Goal: Contribute content: Contribute content

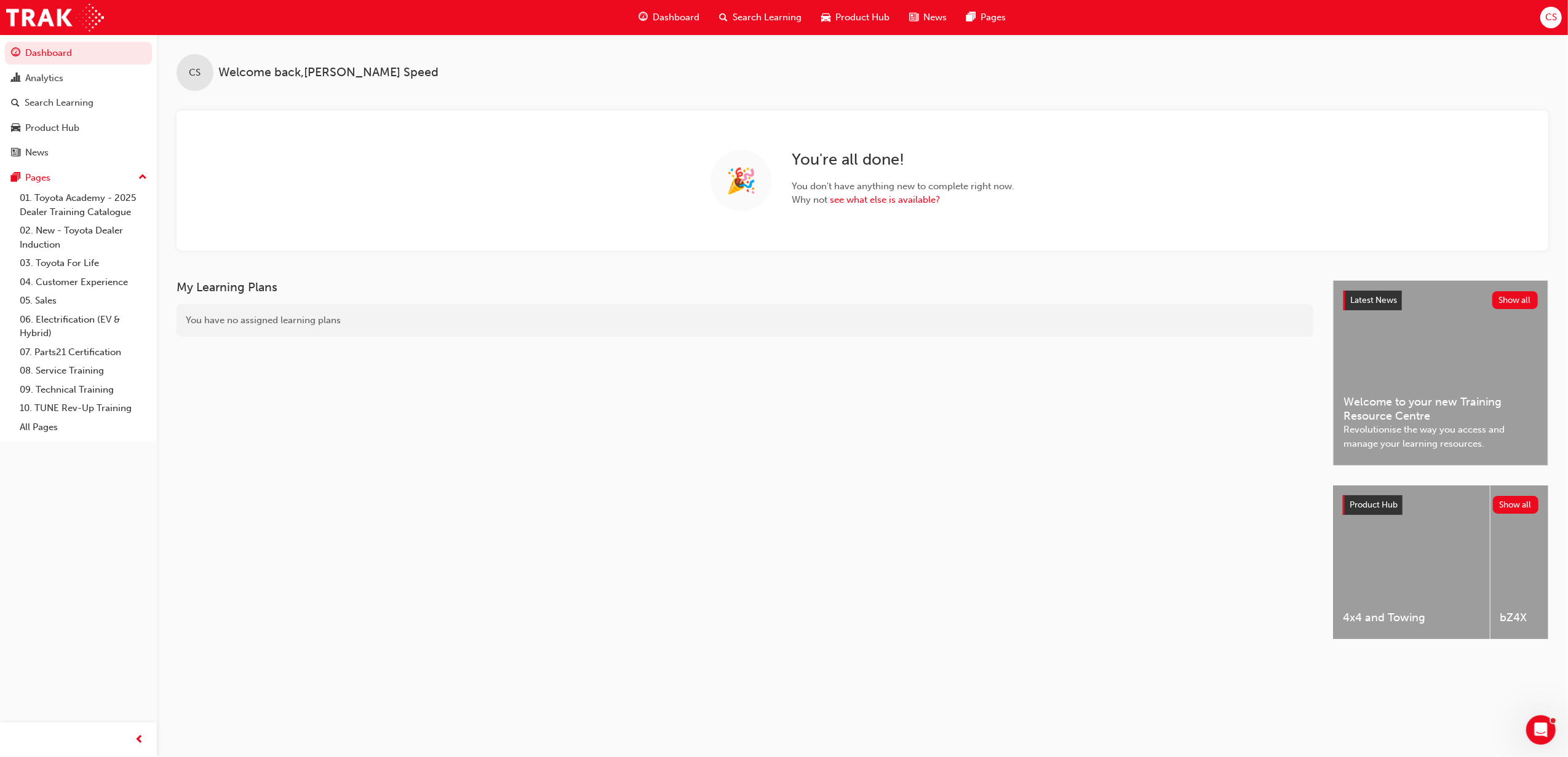
click at [769, 19] on span "Search Learning" at bounding box center [767, 17] width 69 height 14
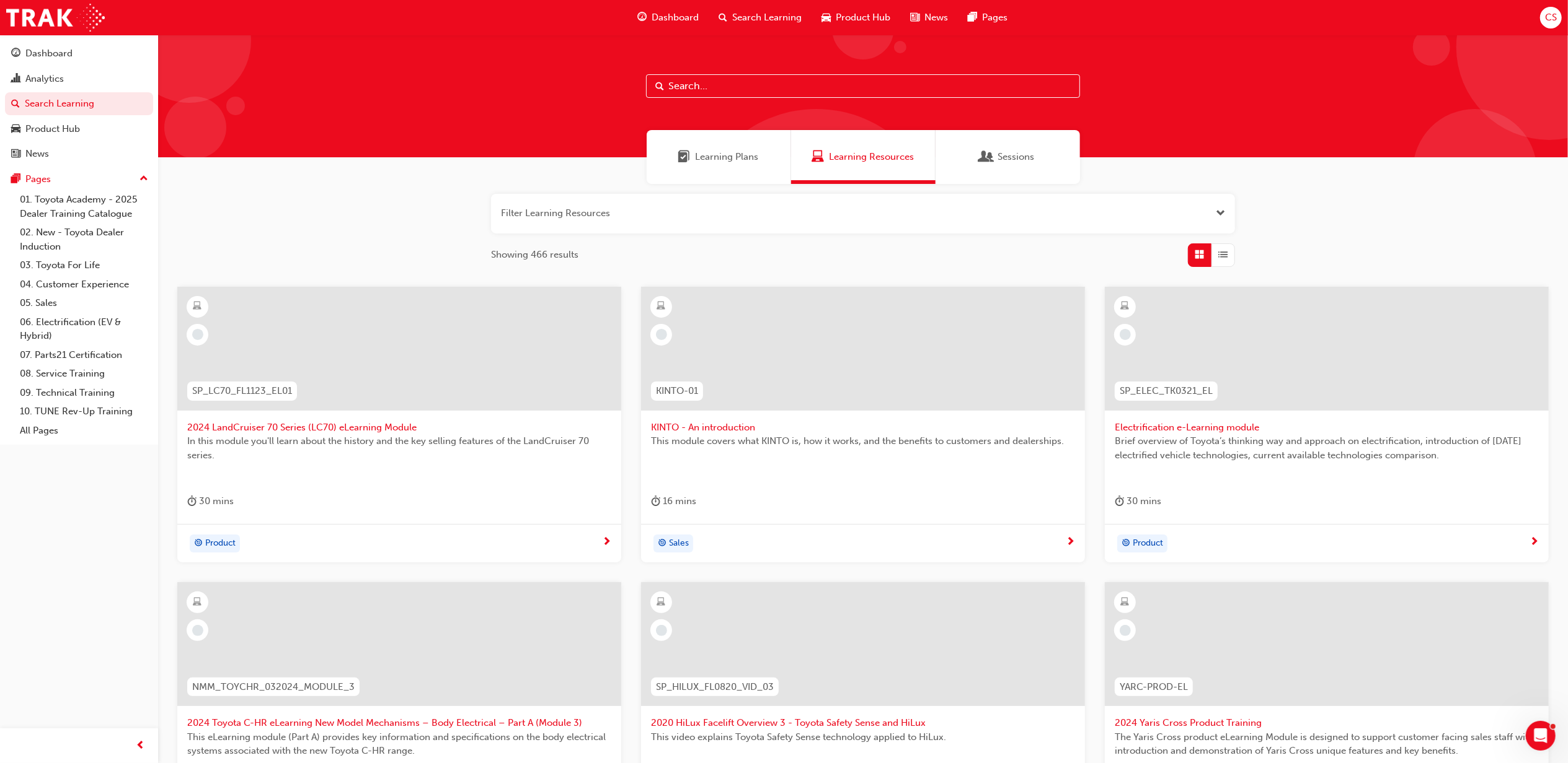
click at [720, 87] on input "text" at bounding box center [863, 86] width 434 height 23
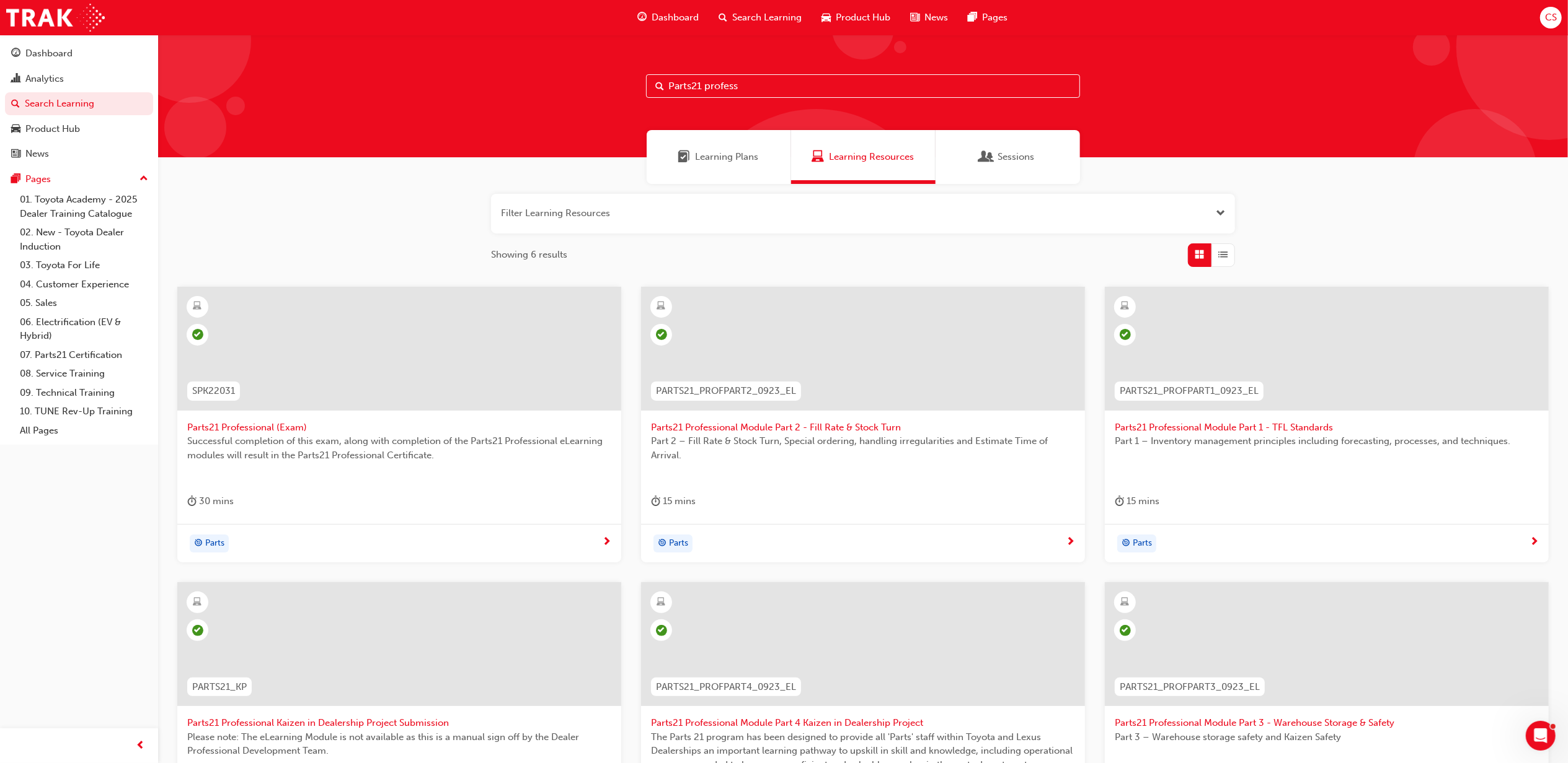
type input "Parts21 profess"
click at [841, 720] on span "Parts21 Professional Module Part 4 Kaizen in Dealership Project" at bounding box center [862, 723] width 424 height 14
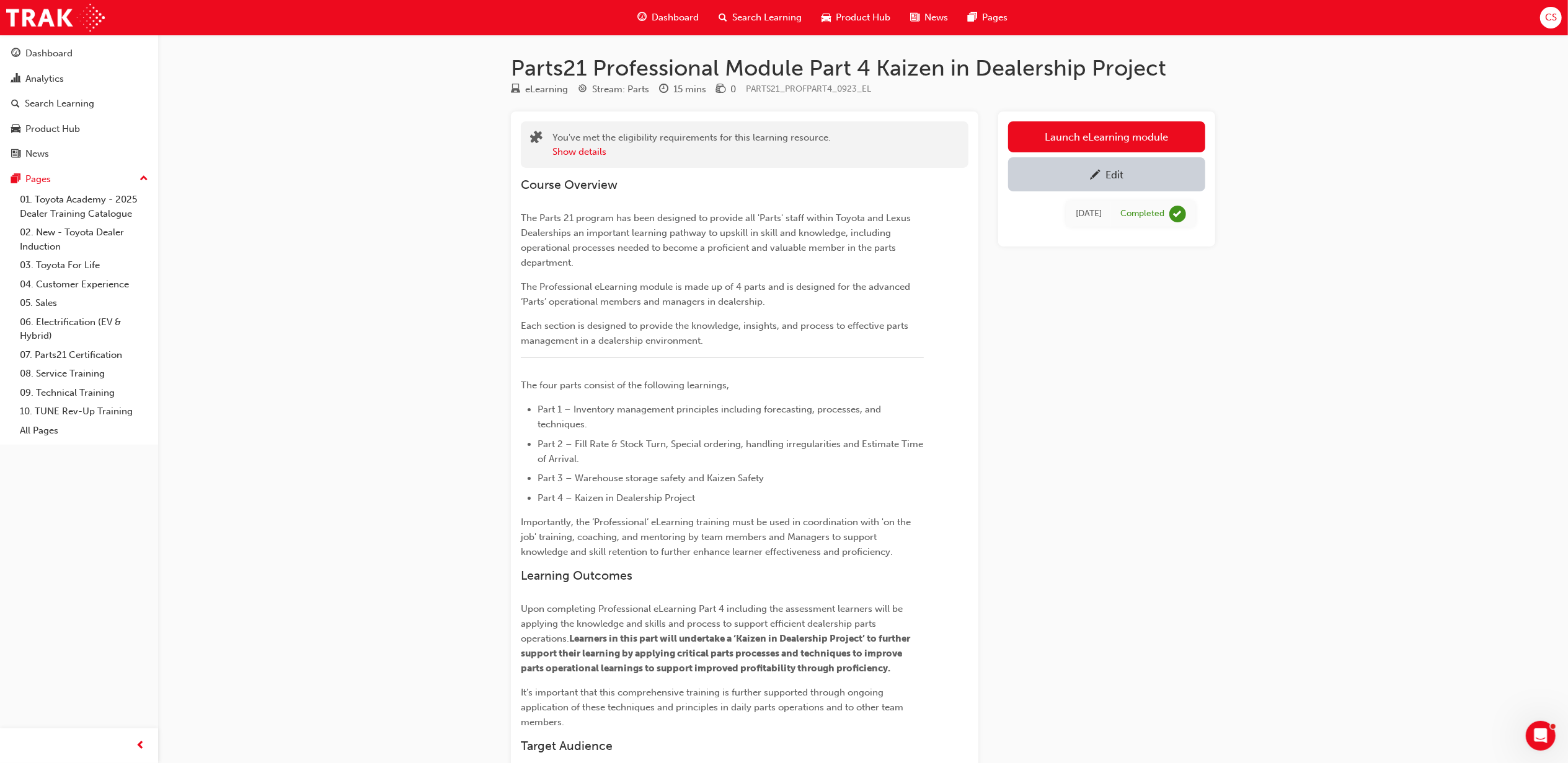
click at [1099, 172] on span "pencil-icon" at bounding box center [1094, 176] width 10 height 12
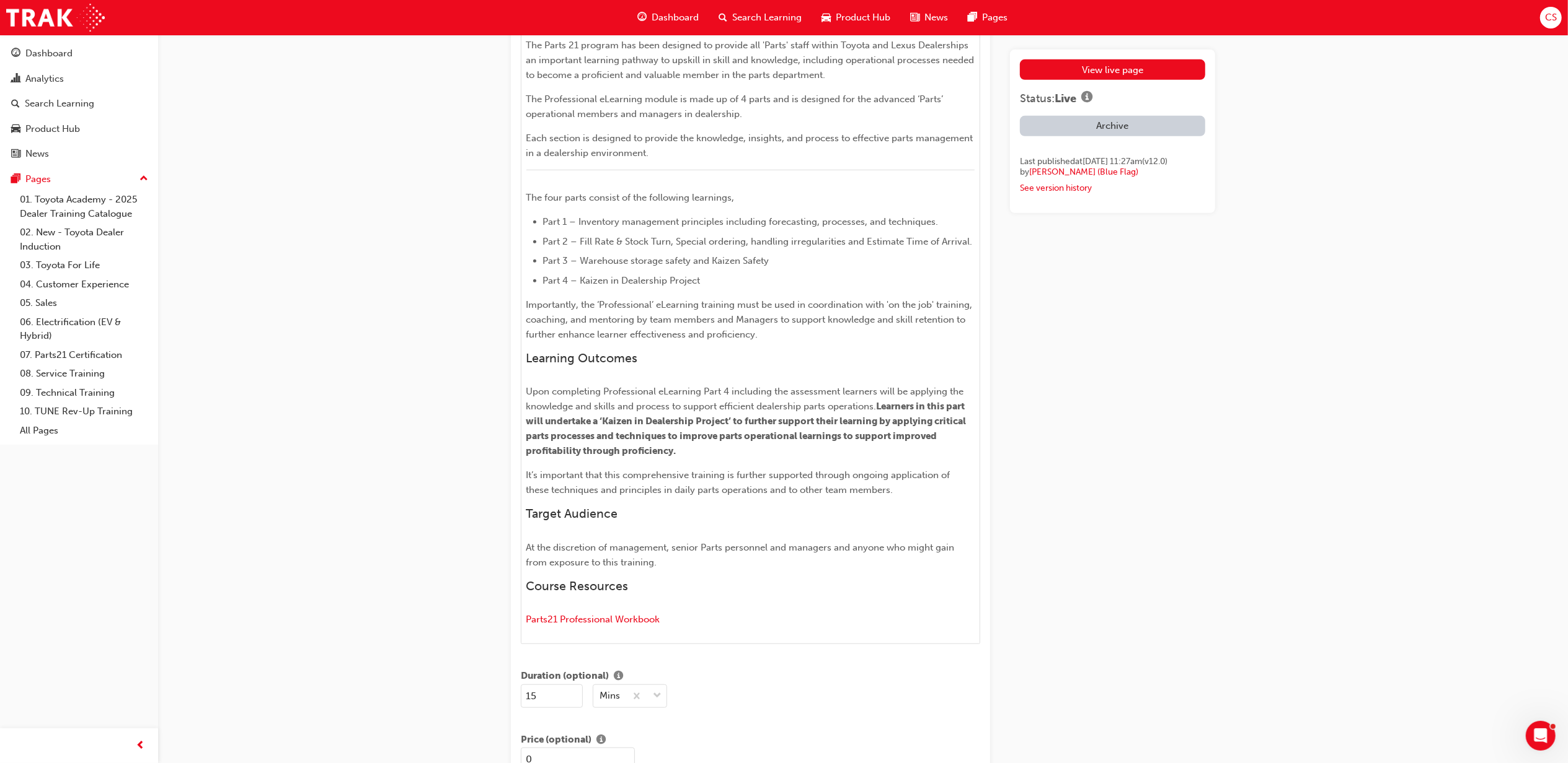
scroll to position [743, 0]
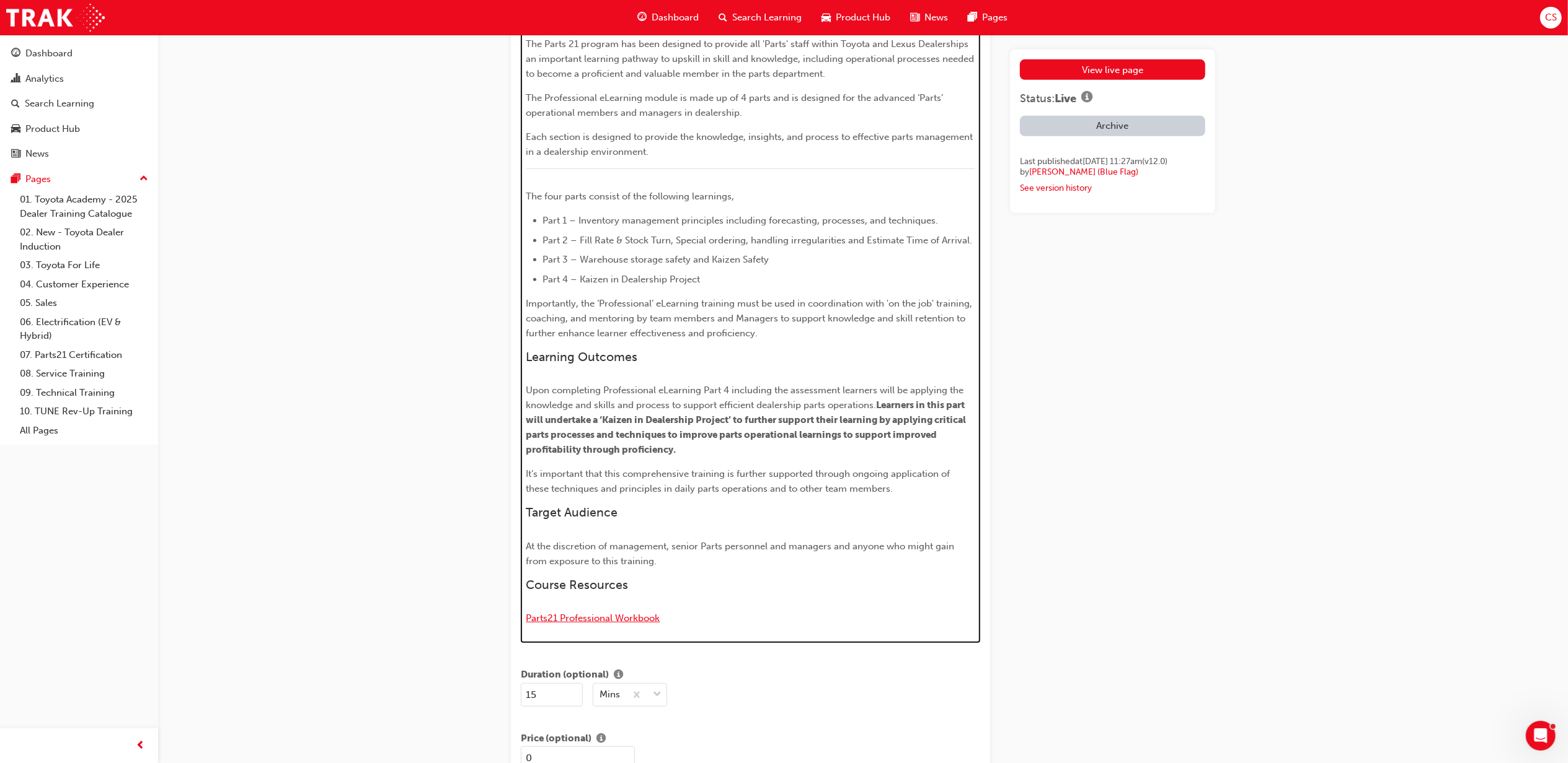
click at [649, 621] on span "Parts21 Professional Workbook" at bounding box center [593, 618] width 133 height 11
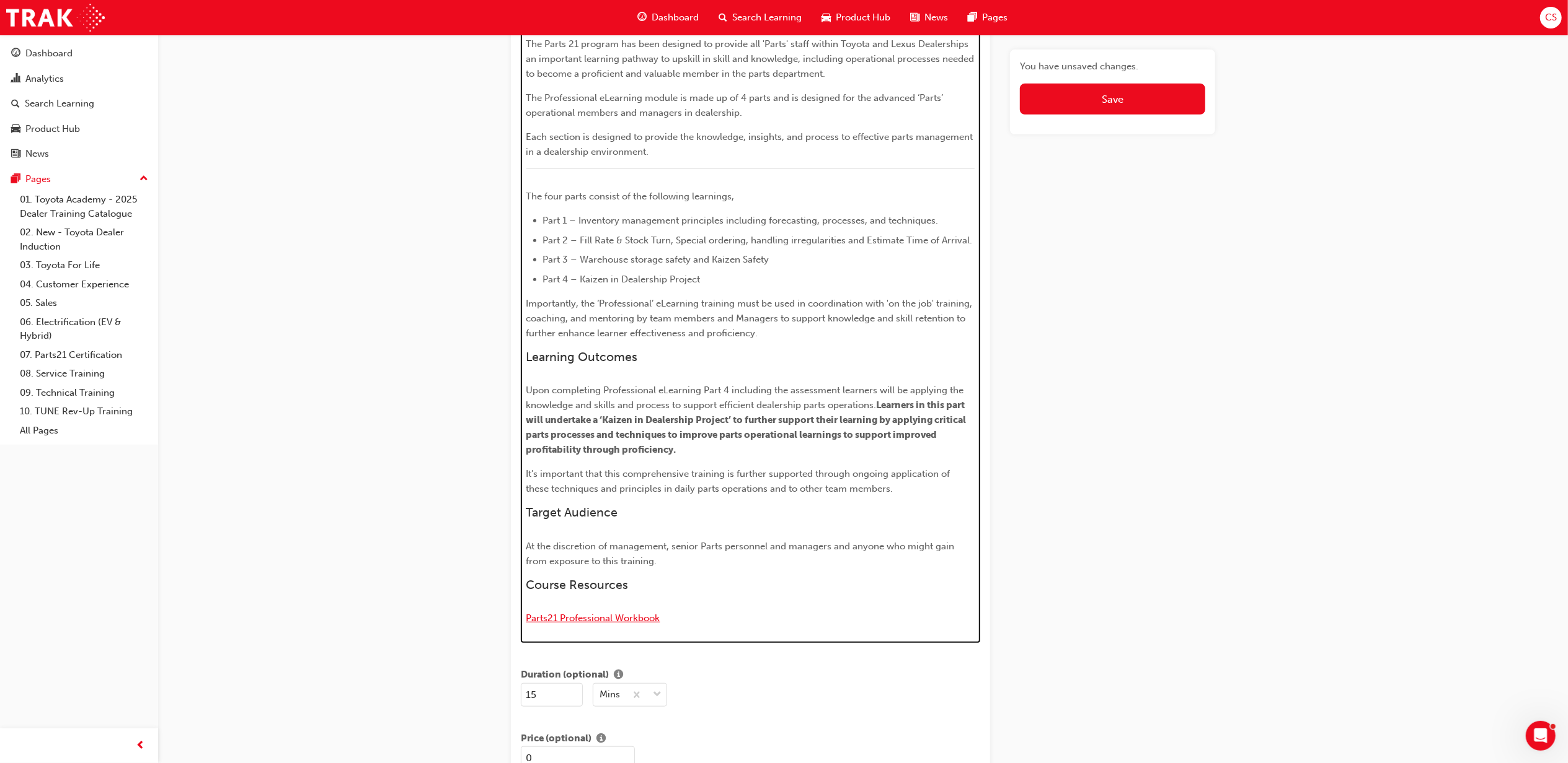
click at [627, 617] on span "Parts21 Professional Workbook" at bounding box center [593, 618] width 133 height 11
click at [680, 619] on p "Parts21 Professional Workbook" at bounding box center [750, 619] width 448 height 18
drag, startPoint x: 681, startPoint y: 619, endPoint x: 477, endPoint y: 599, distance: 205.0
click at [477, 599] on div "Edit "Parts21 Professional Module Part 4 Kaizen in Dealership Project" Title Pa…" at bounding box center [784, 680] width 1568 height 2848
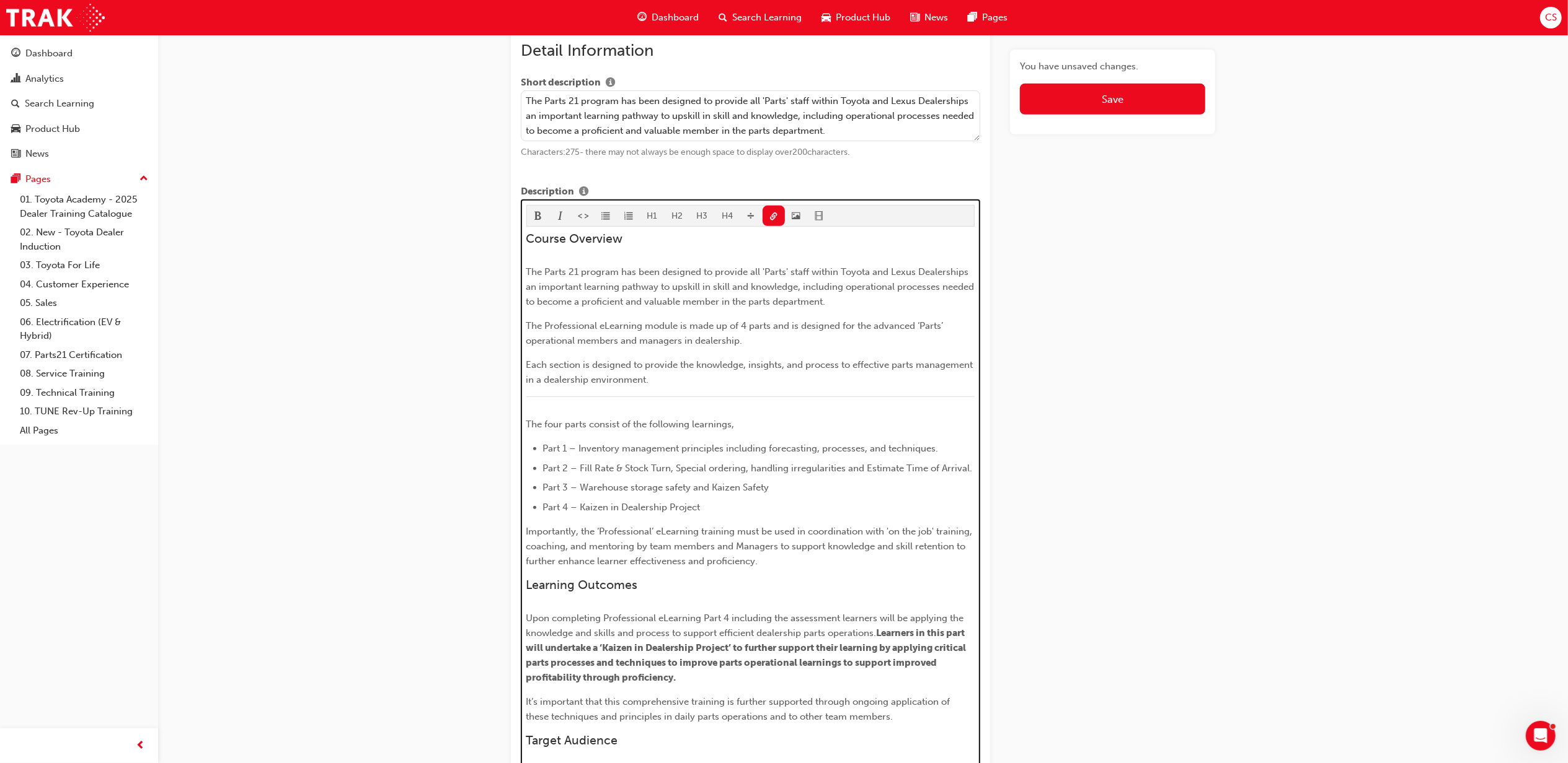
scroll to position [330, 0]
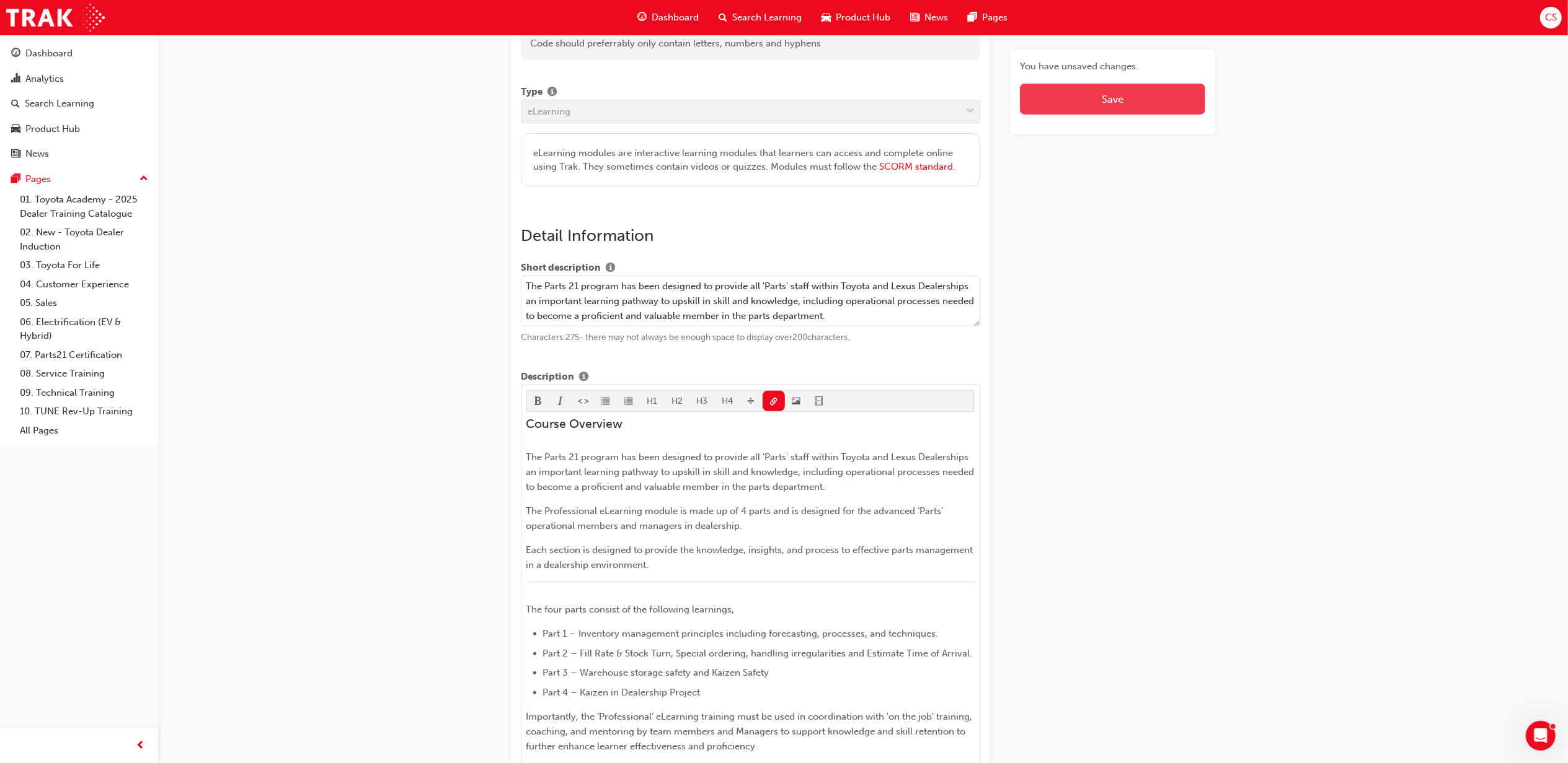
click at [1124, 102] on button "Save" at bounding box center [1112, 99] width 185 height 31
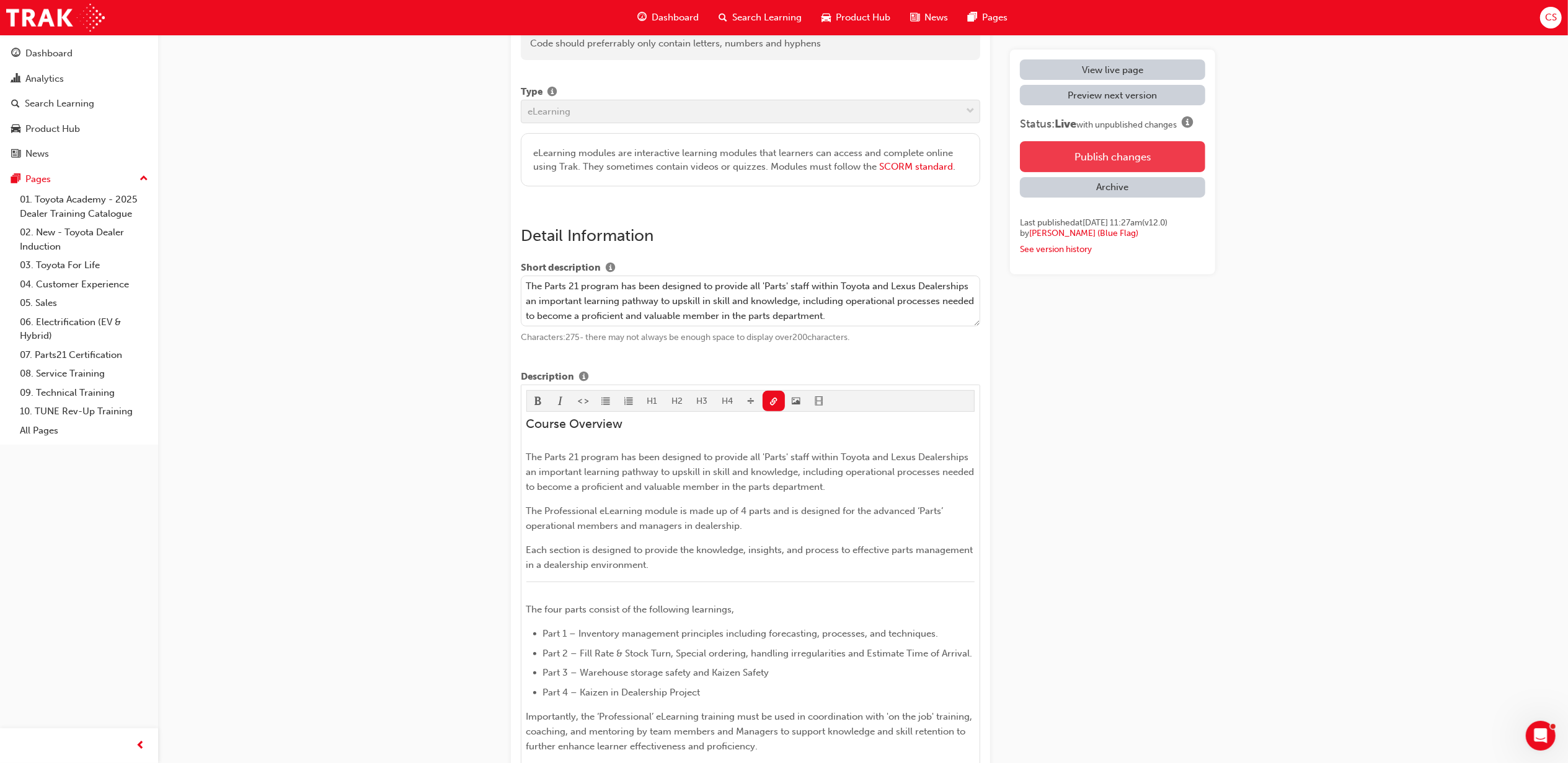
click at [1139, 160] on button "Publish changes" at bounding box center [1112, 156] width 185 height 31
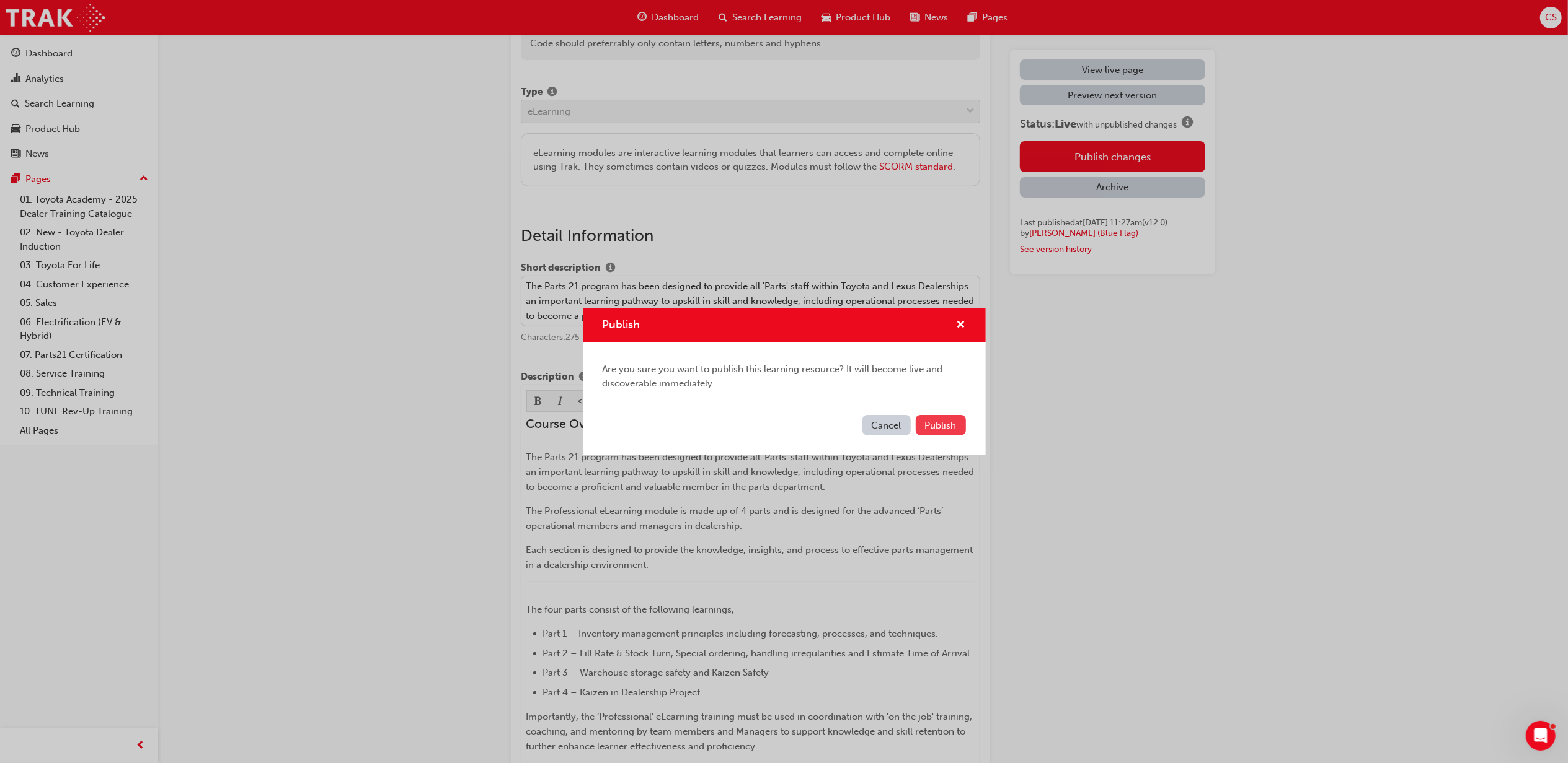
click at [949, 417] on button "Publish" at bounding box center [940, 426] width 50 height 21
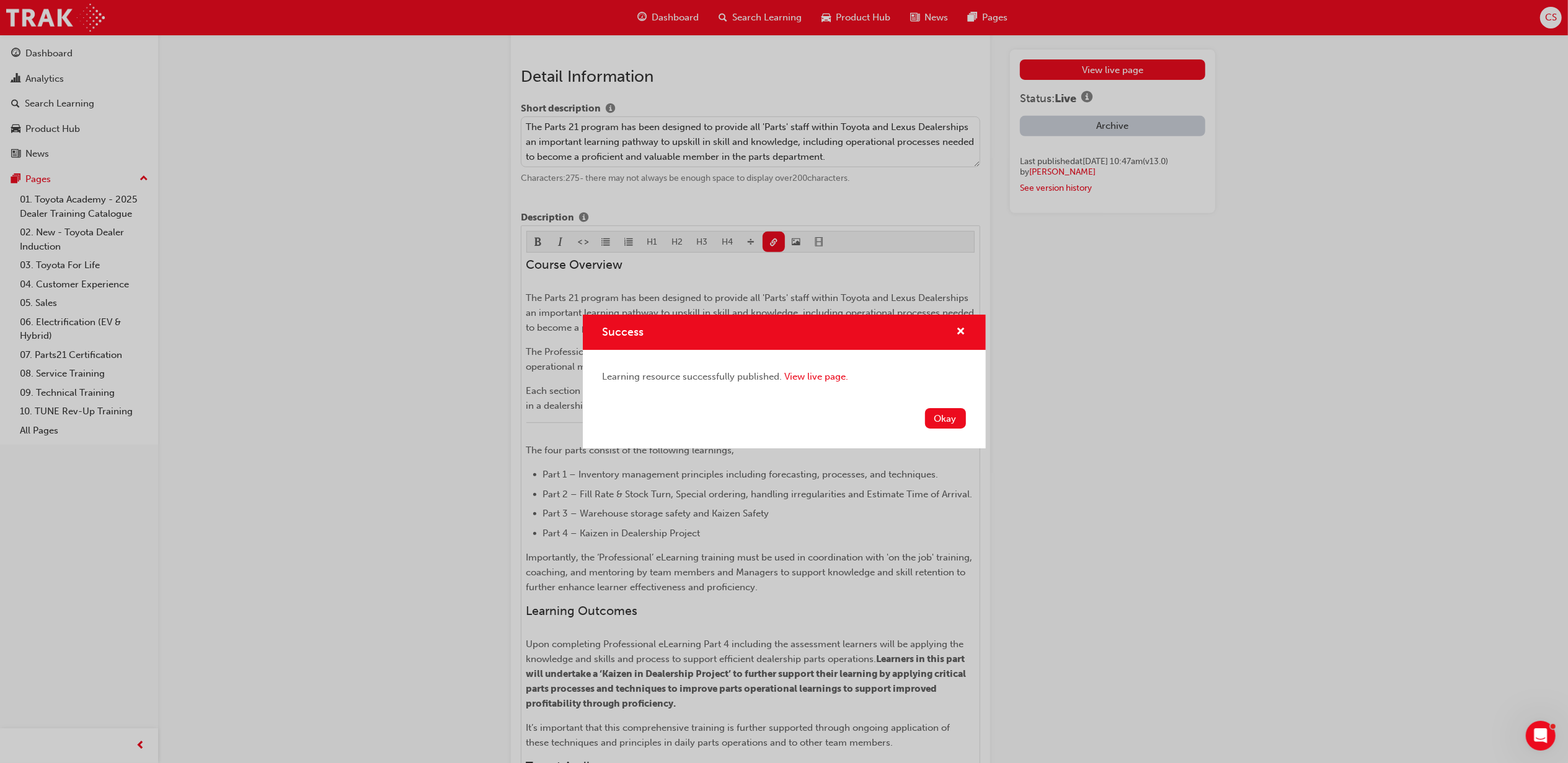
scroll to position [826, 0]
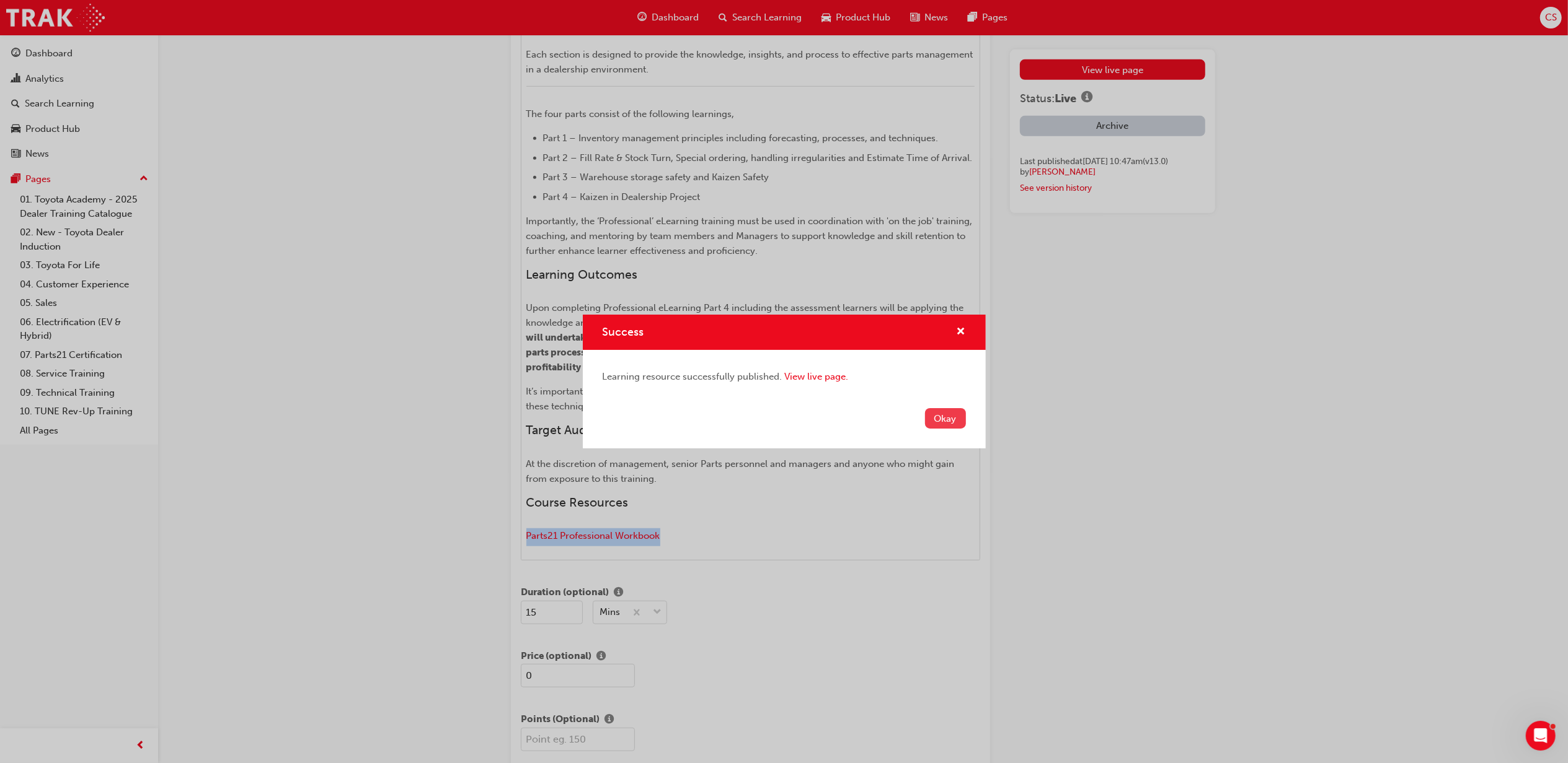
click at [953, 425] on button "Okay" at bounding box center [946, 419] width 41 height 21
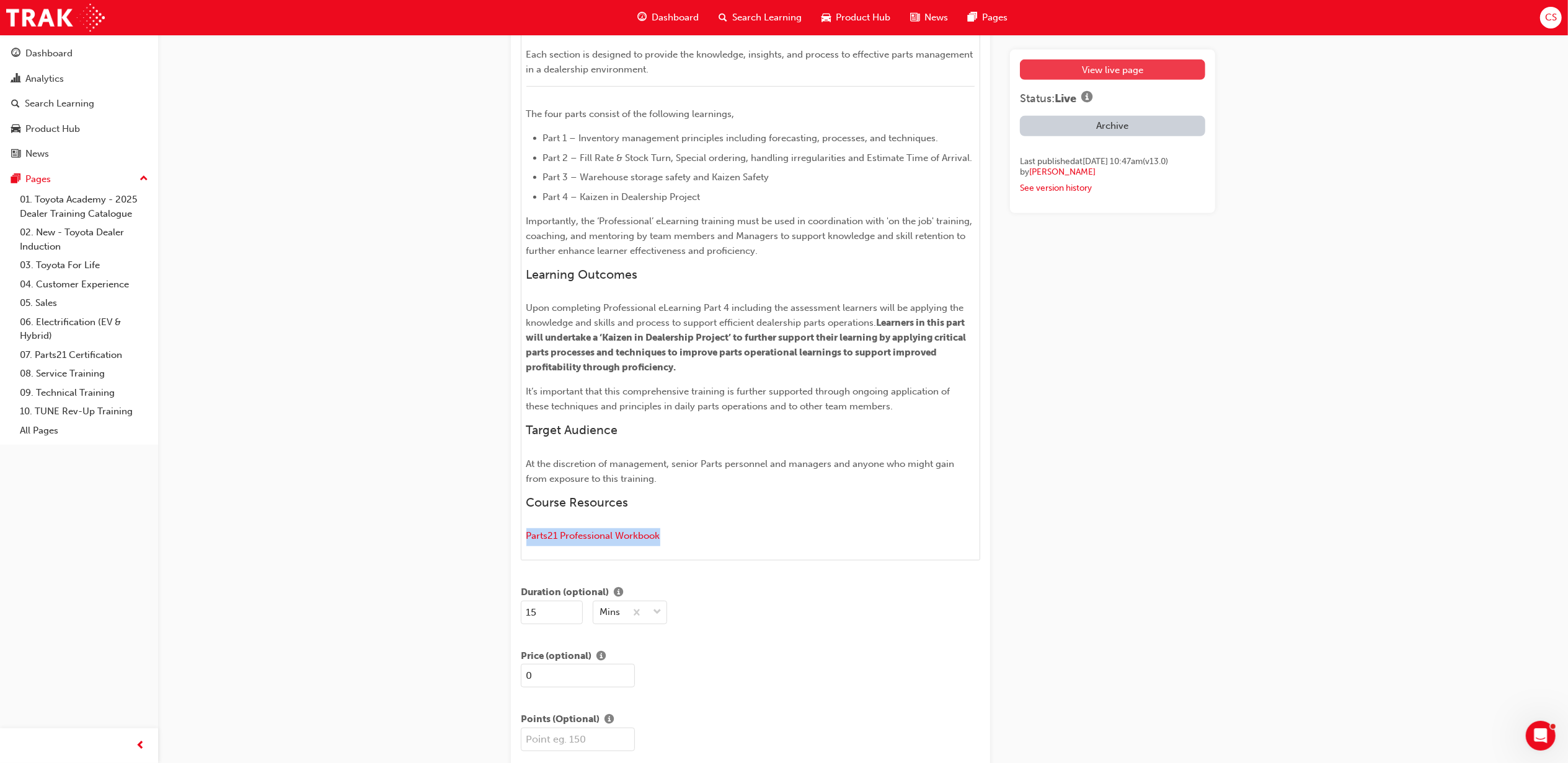
click at [1138, 70] on link "View live page" at bounding box center [1112, 70] width 185 height 21
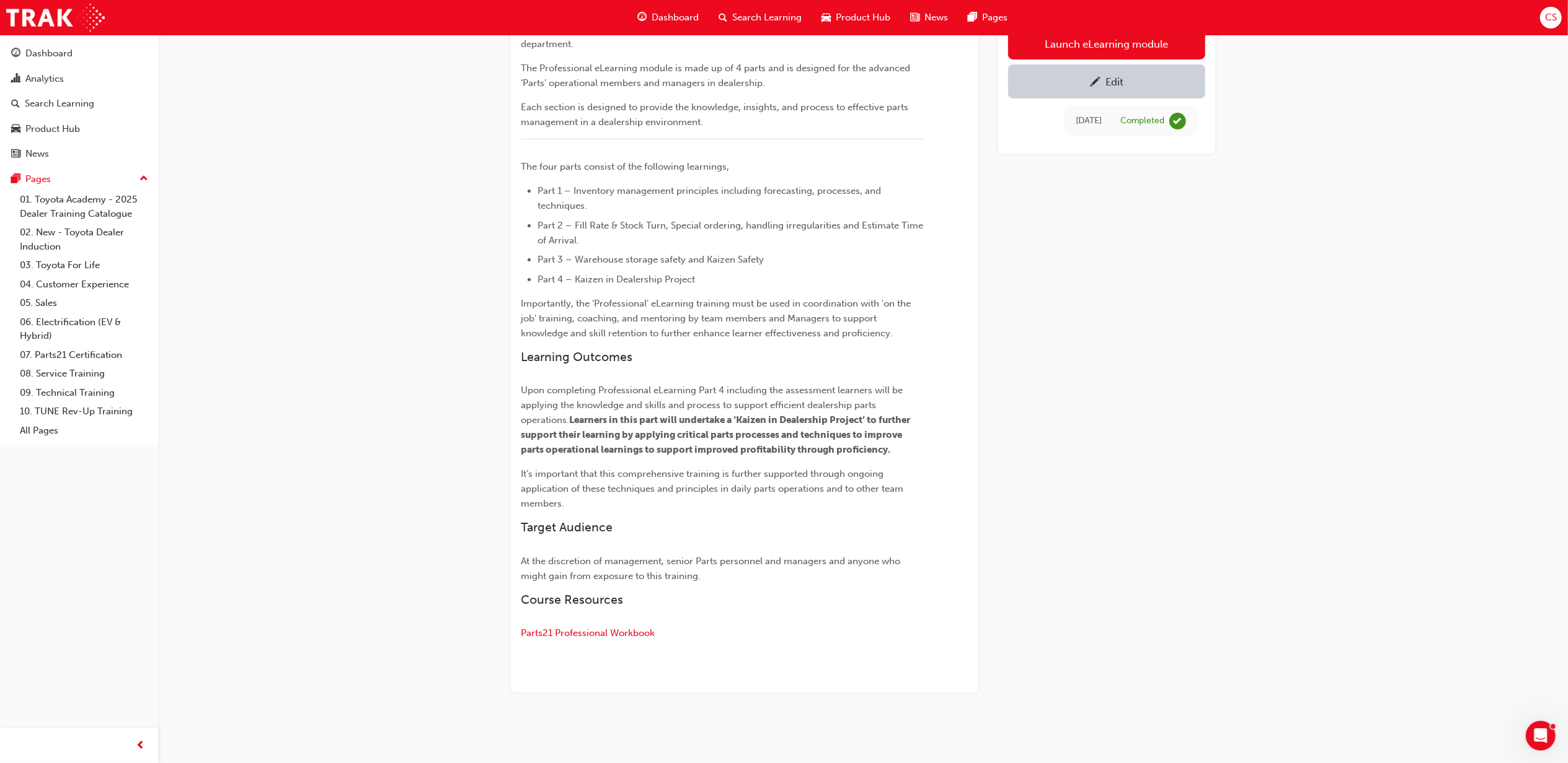
scroll to position [234, 0]
click at [619, 632] on span "Parts21 Professional Workbook" at bounding box center [588, 633] width 133 height 11
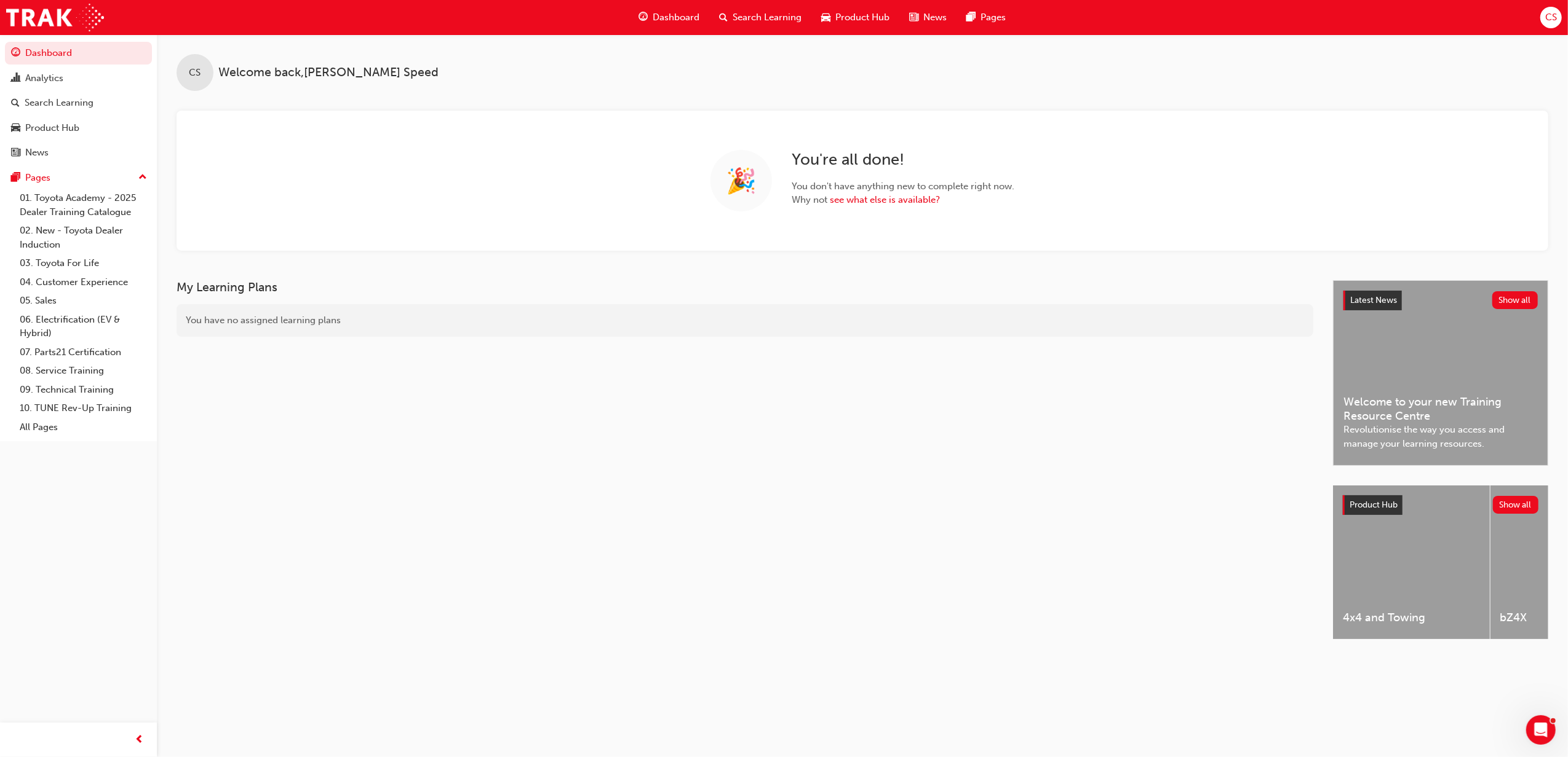
click at [770, 22] on span "Search Learning" at bounding box center [767, 17] width 69 height 14
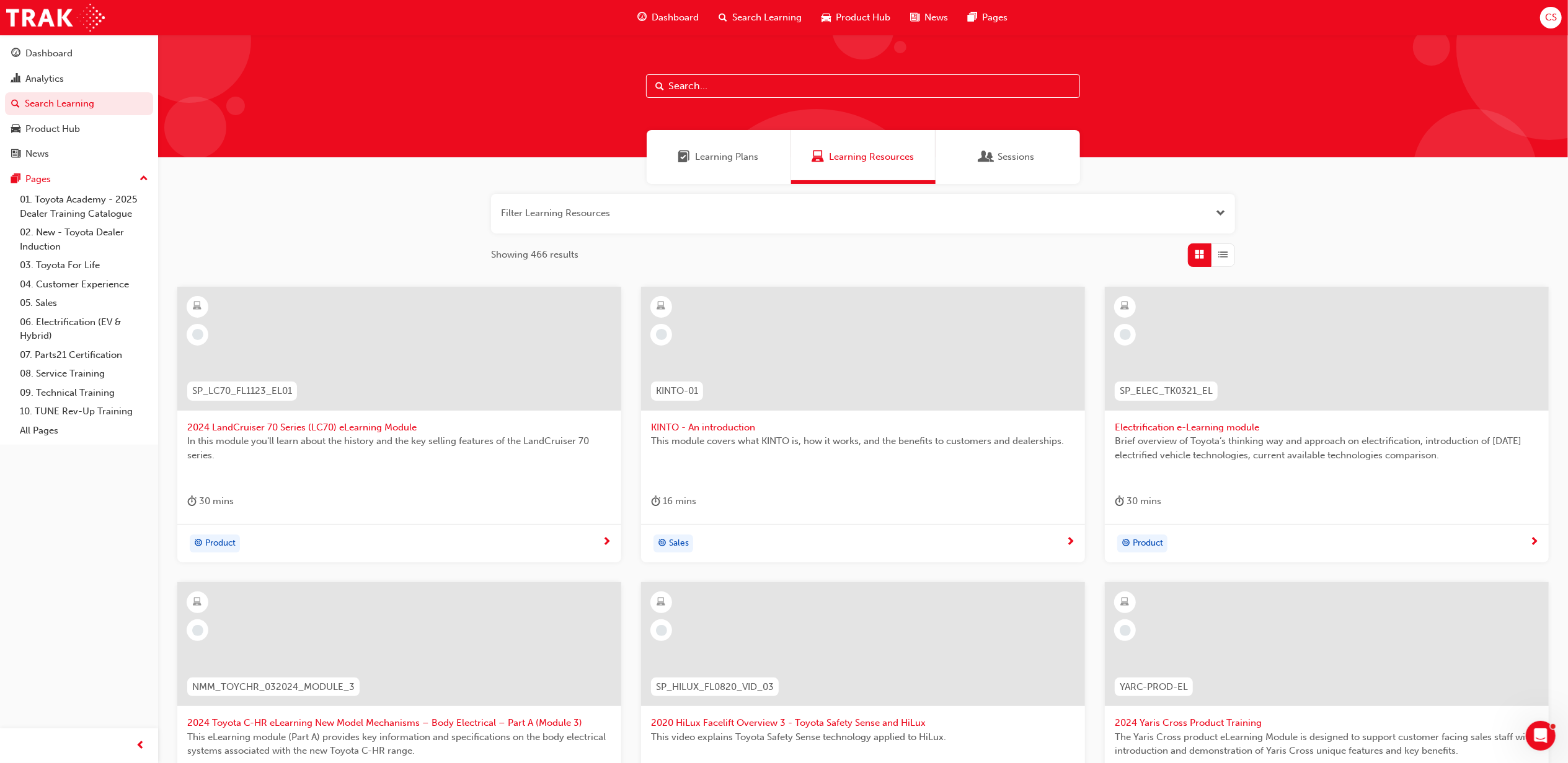
click at [775, 16] on span "Search Learning" at bounding box center [767, 17] width 70 height 14
click at [705, 89] on input "text" at bounding box center [863, 86] width 434 height 23
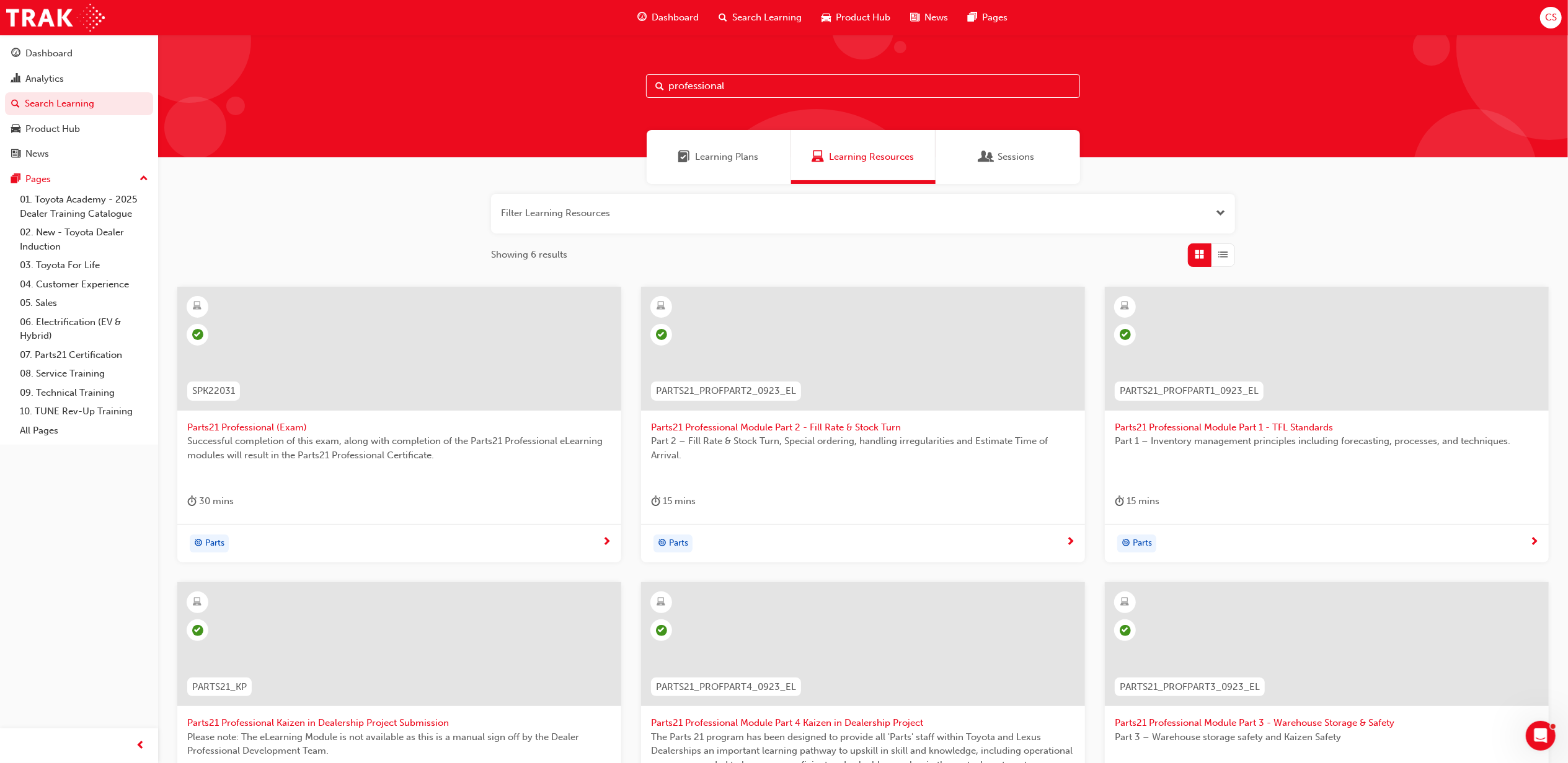
type input "professional"
click at [799, 720] on span "Parts21 Professional Module Part 4 Kaizen in Dealership Project" at bounding box center [862, 723] width 424 height 14
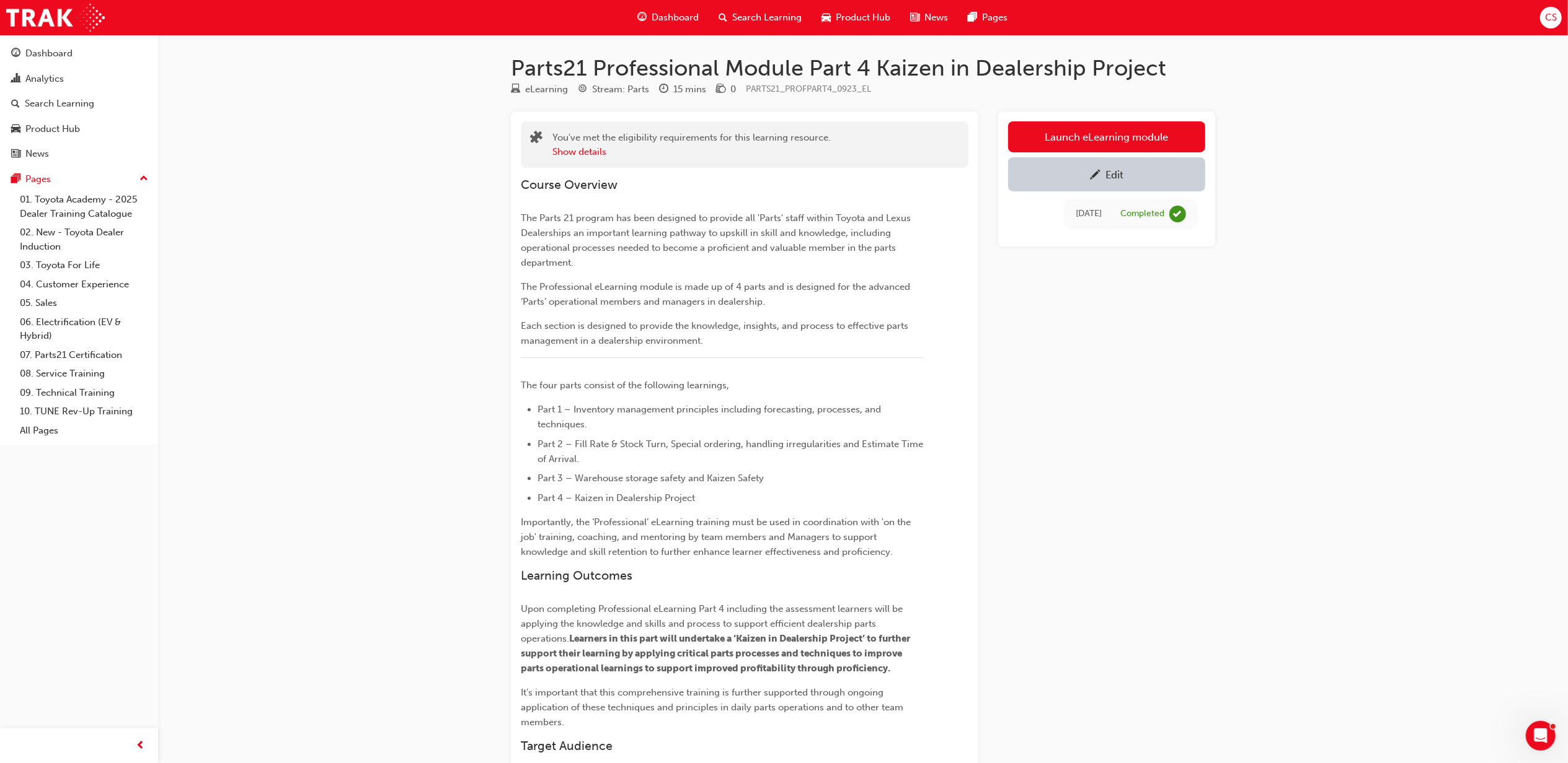
click at [1142, 179] on div "Edit" at bounding box center [1106, 174] width 179 height 15
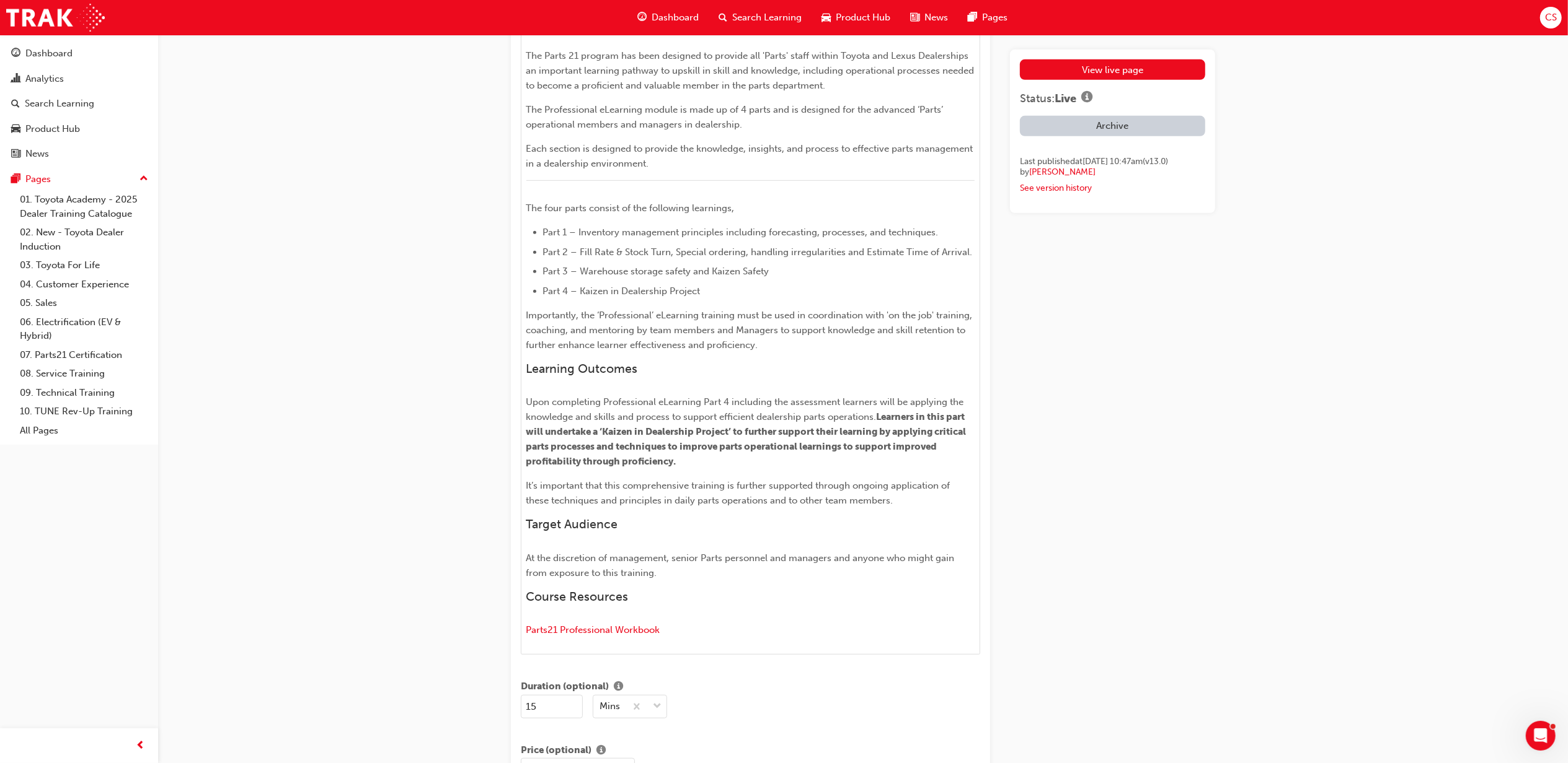
scroll to position [909, 0]
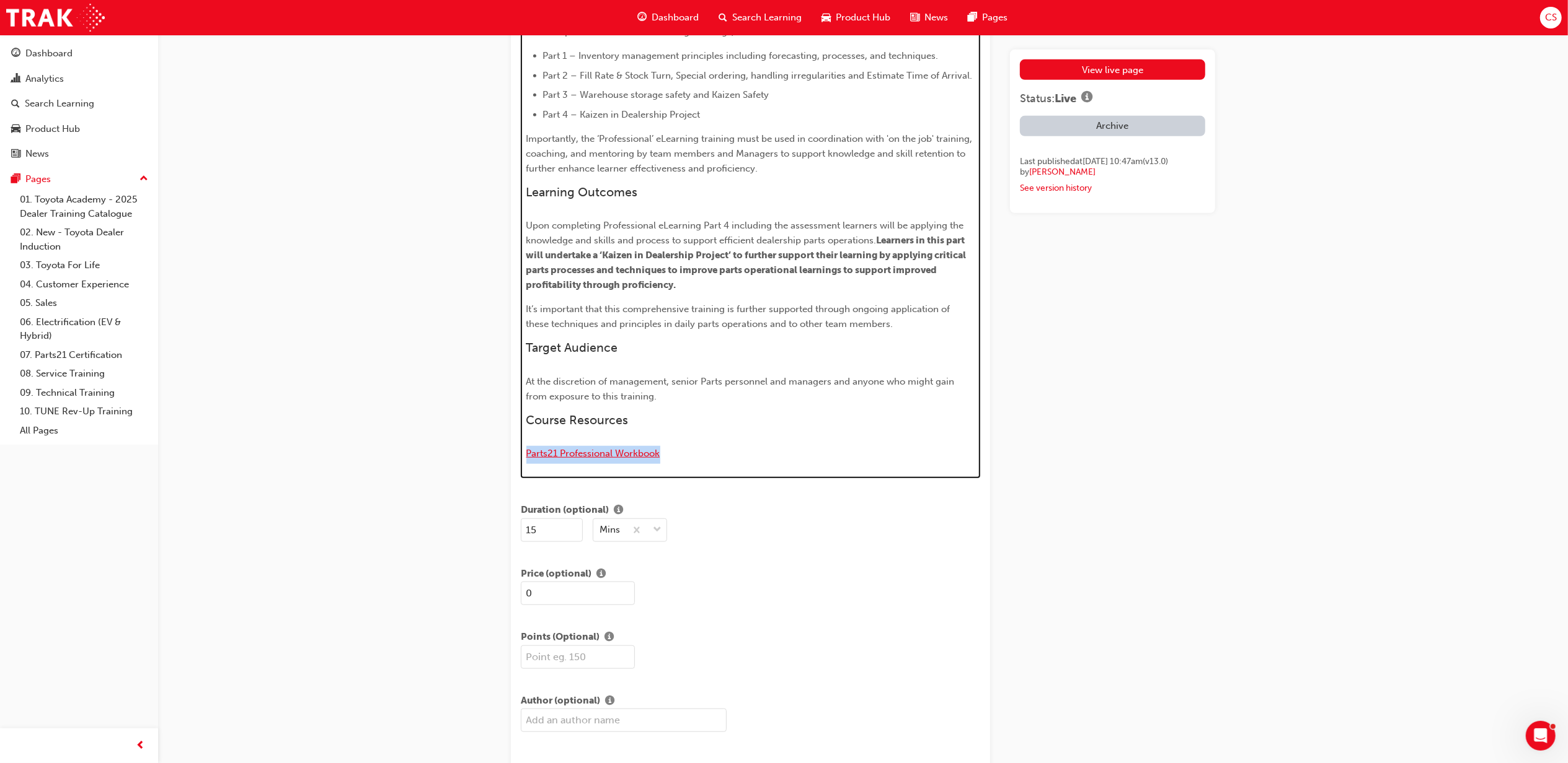
drag, startPoint x: 672, startPoint y: 452, endPoint x: 527, endPoint y: 454, distance: 145.0
click at [527, 454] on p "Parts21 Professional Workbook" at bounding box center [750, 455] width 448 height 18
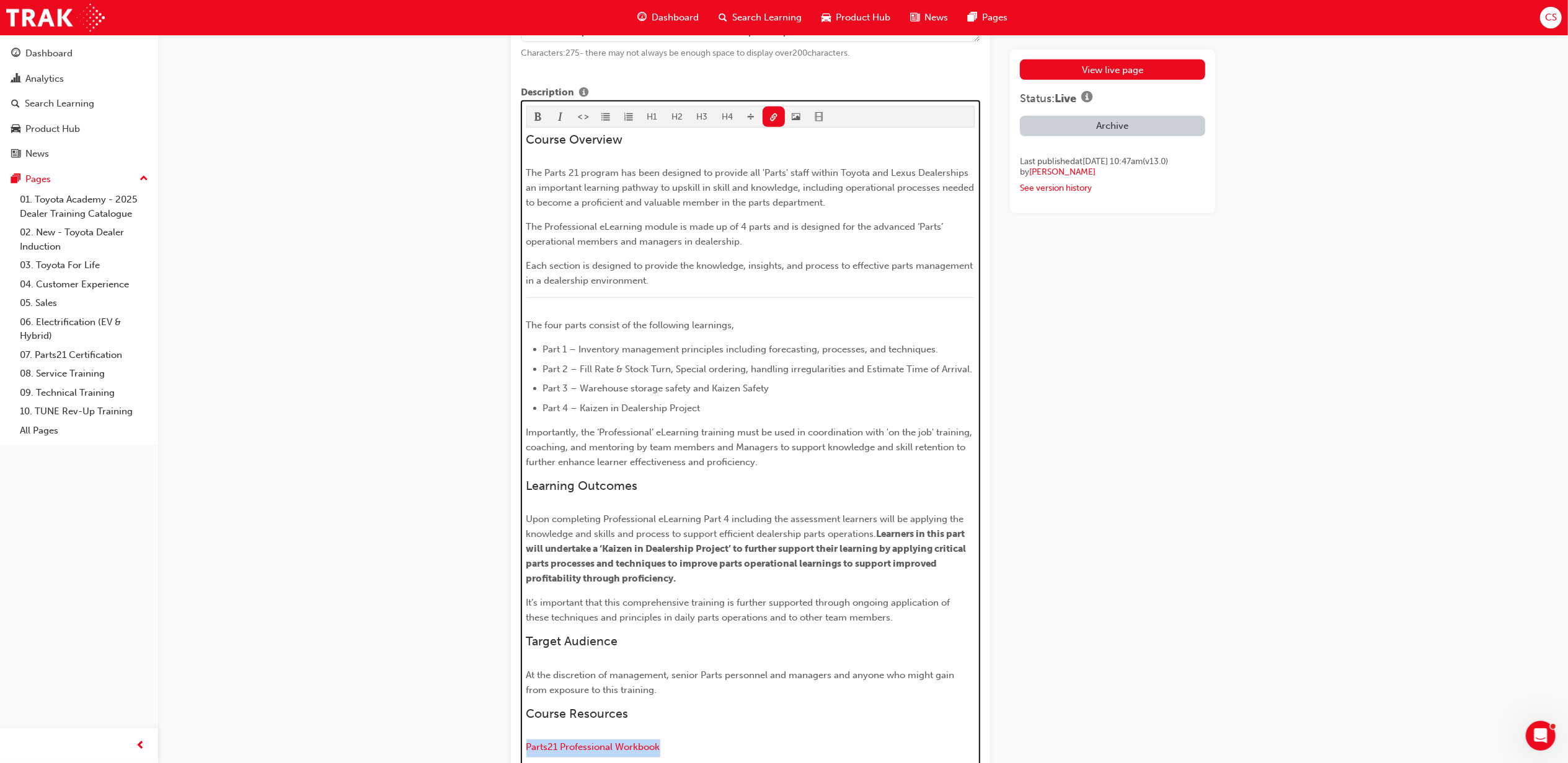
scroll to position [578, 0]
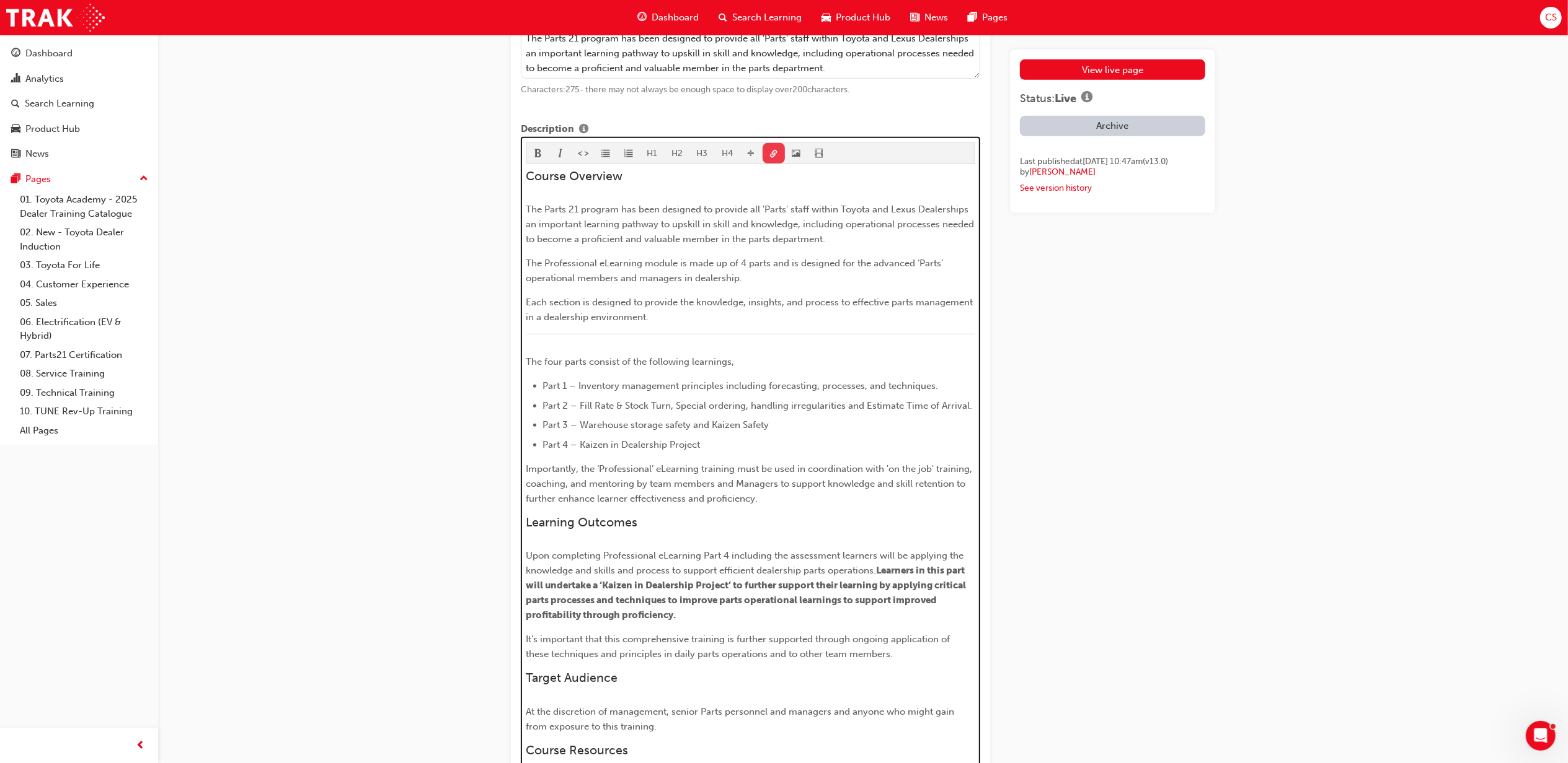
click at [776, 152] on button "button" at bounding box center [774, 153] width 23 height 21
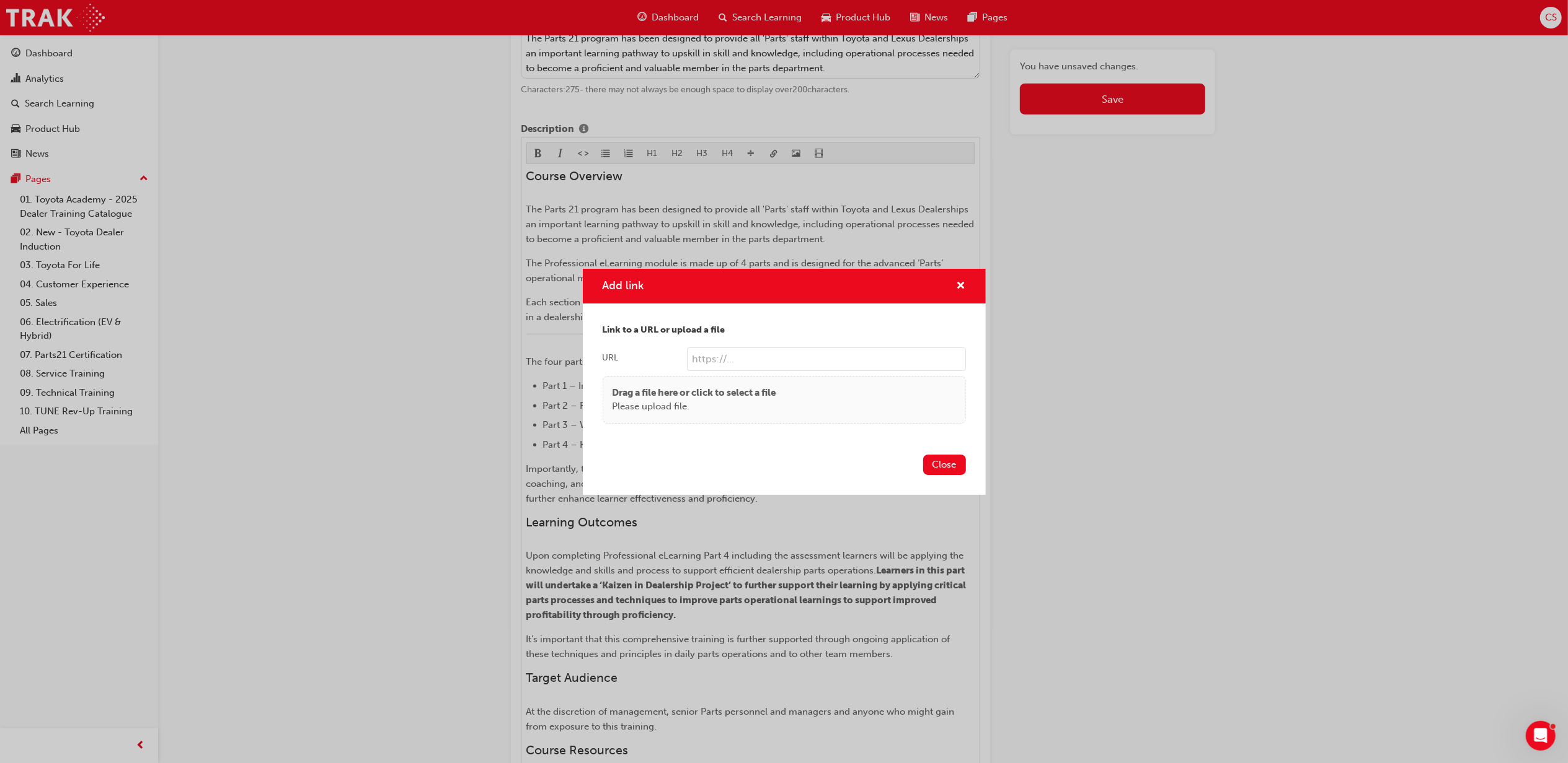
click at [634, 390] on p "Drag a file here or click to select a file" at bounding box center [695, 393] width 164 height 14
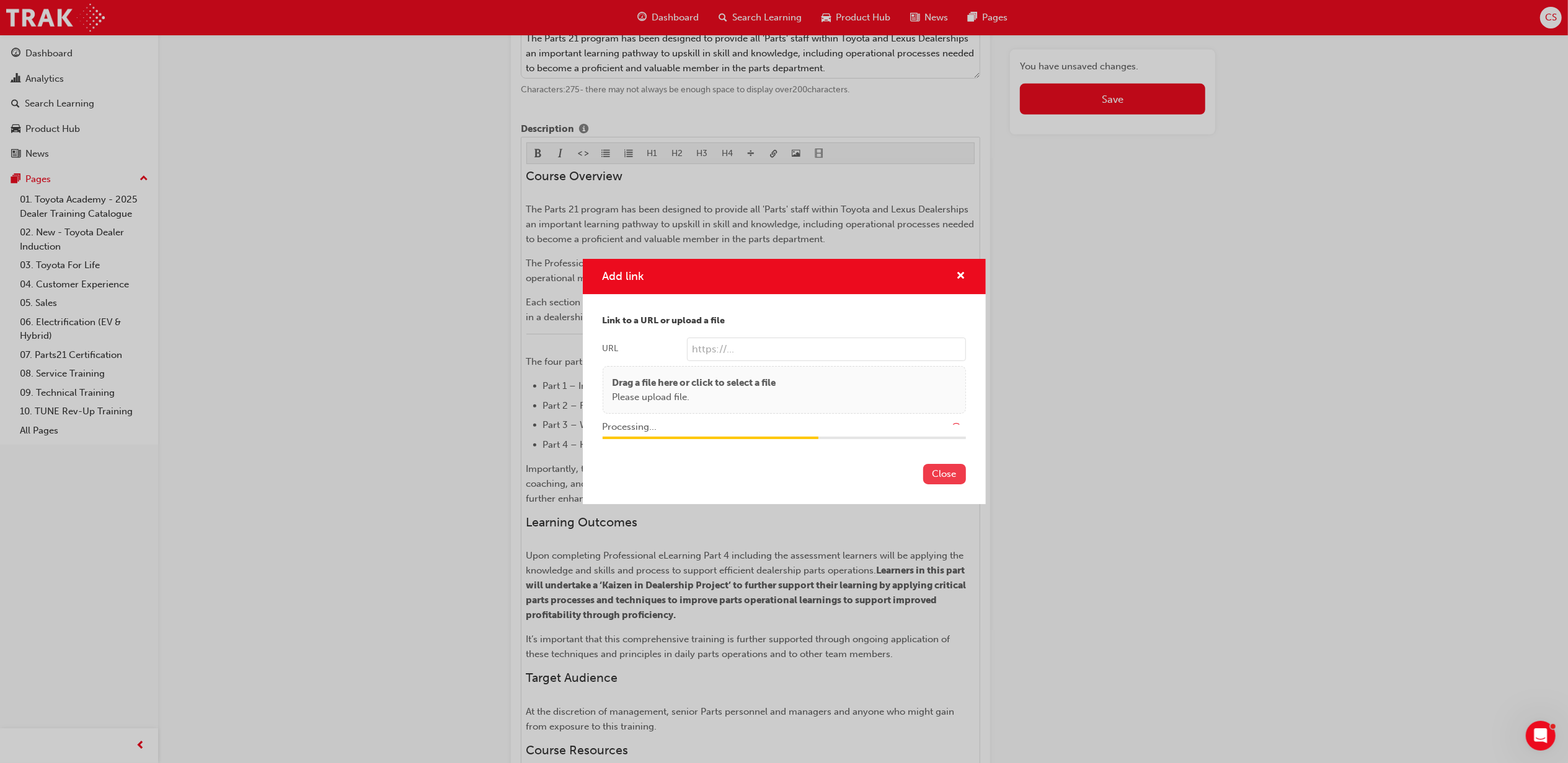
type input "/upload/2c979bf4-54f6-4037-be6c-d3698e72da1f.pdf"
click at [949, 479] on button "Close" at bounding box center [945, 475] width 43 height 21
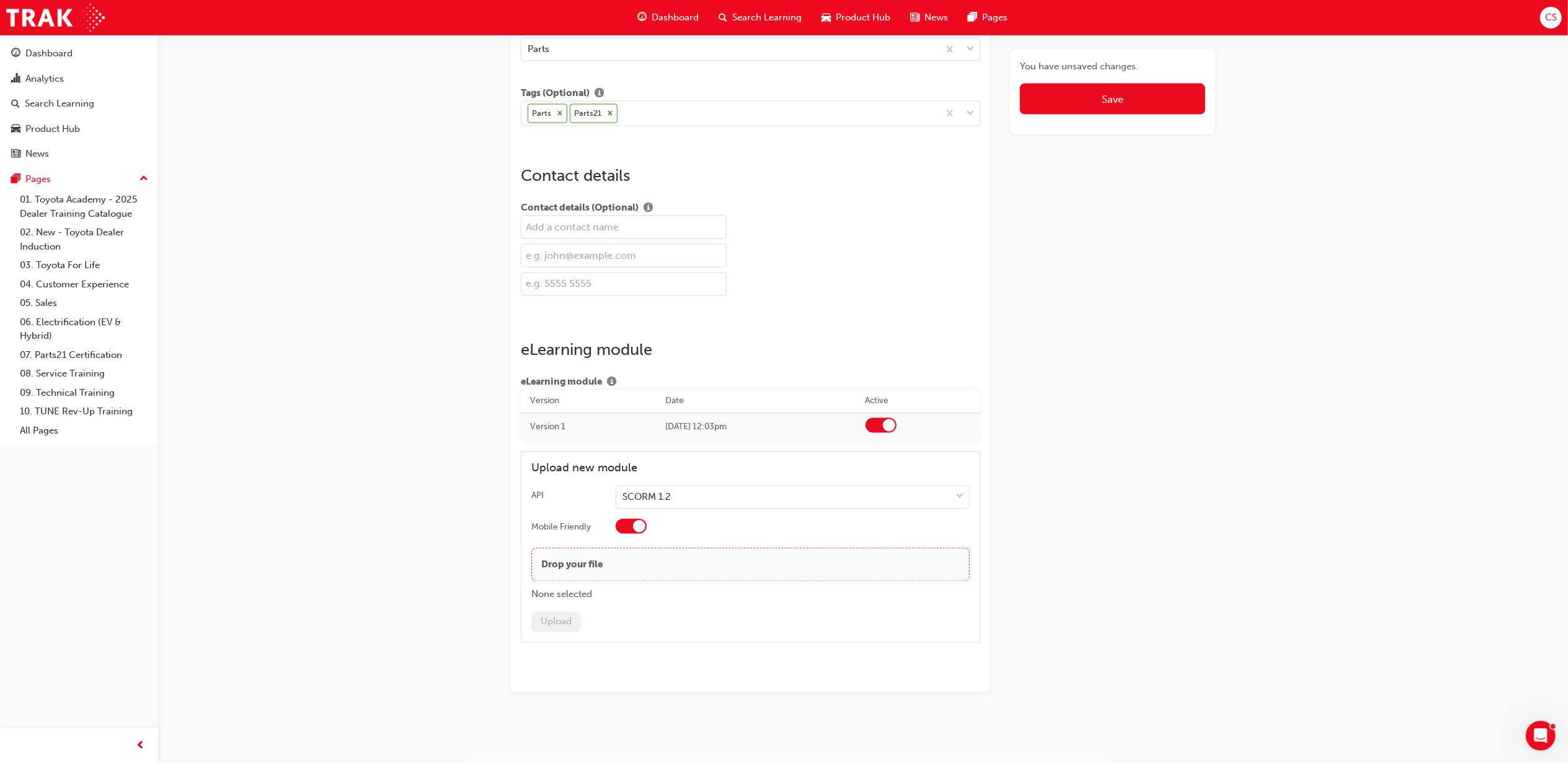
scroll to position [2085, 0]
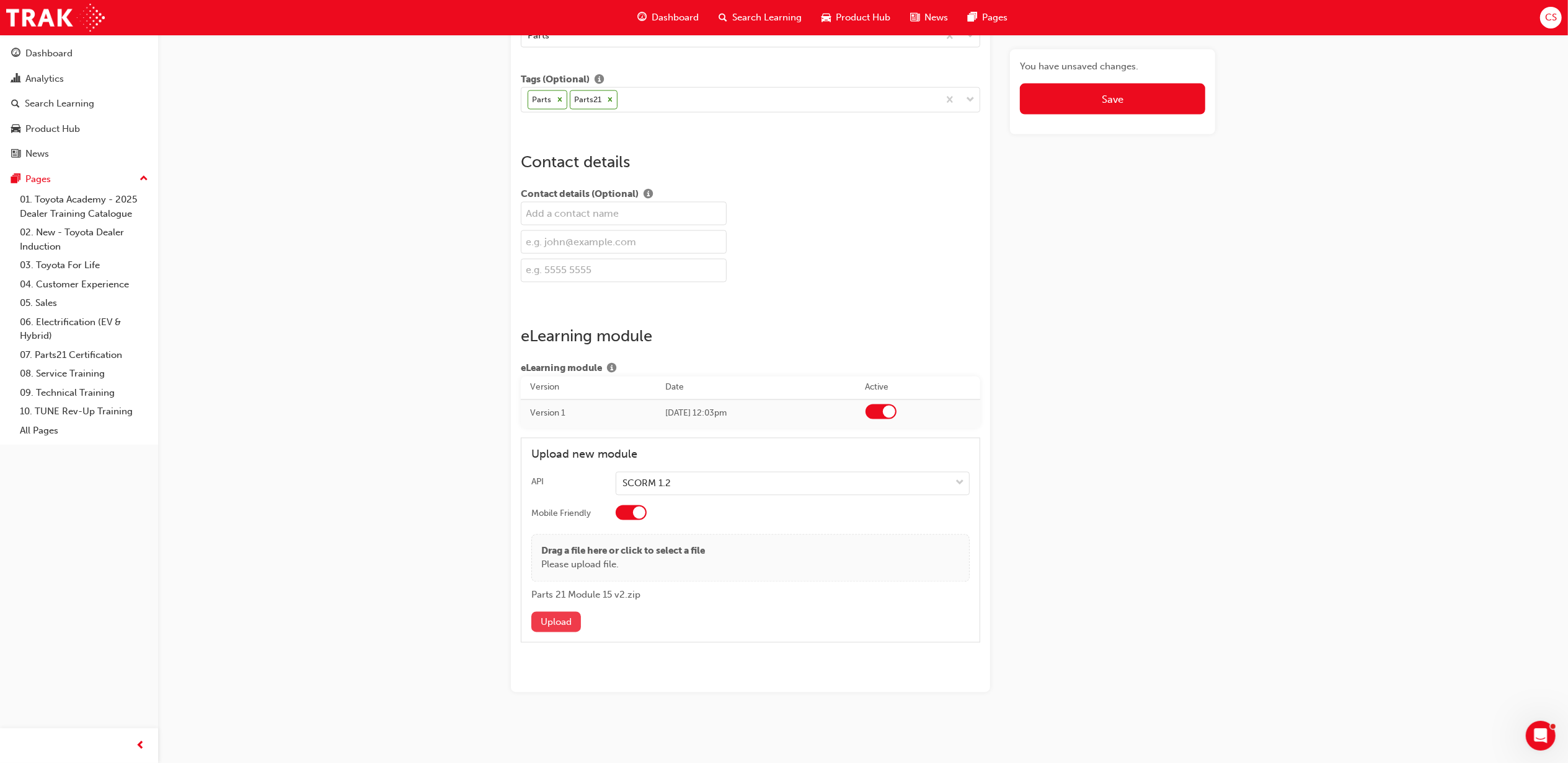
click at [536, 625] on button "Upload" at bounding box center [556, 623] width 50 height 21
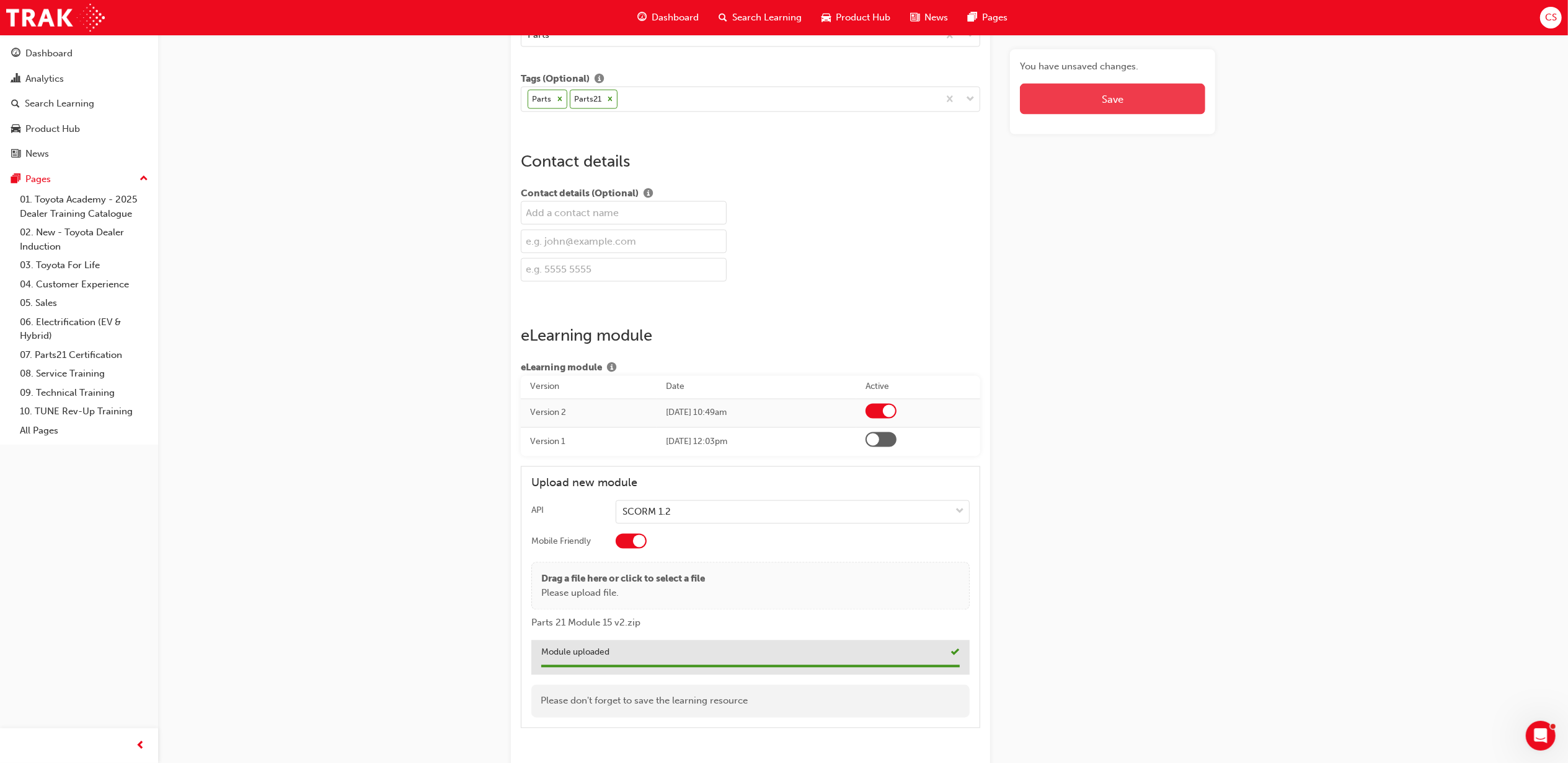
click at [1100, 95] on button "Save" at bounding box center [1112, 99] width 185 height 31
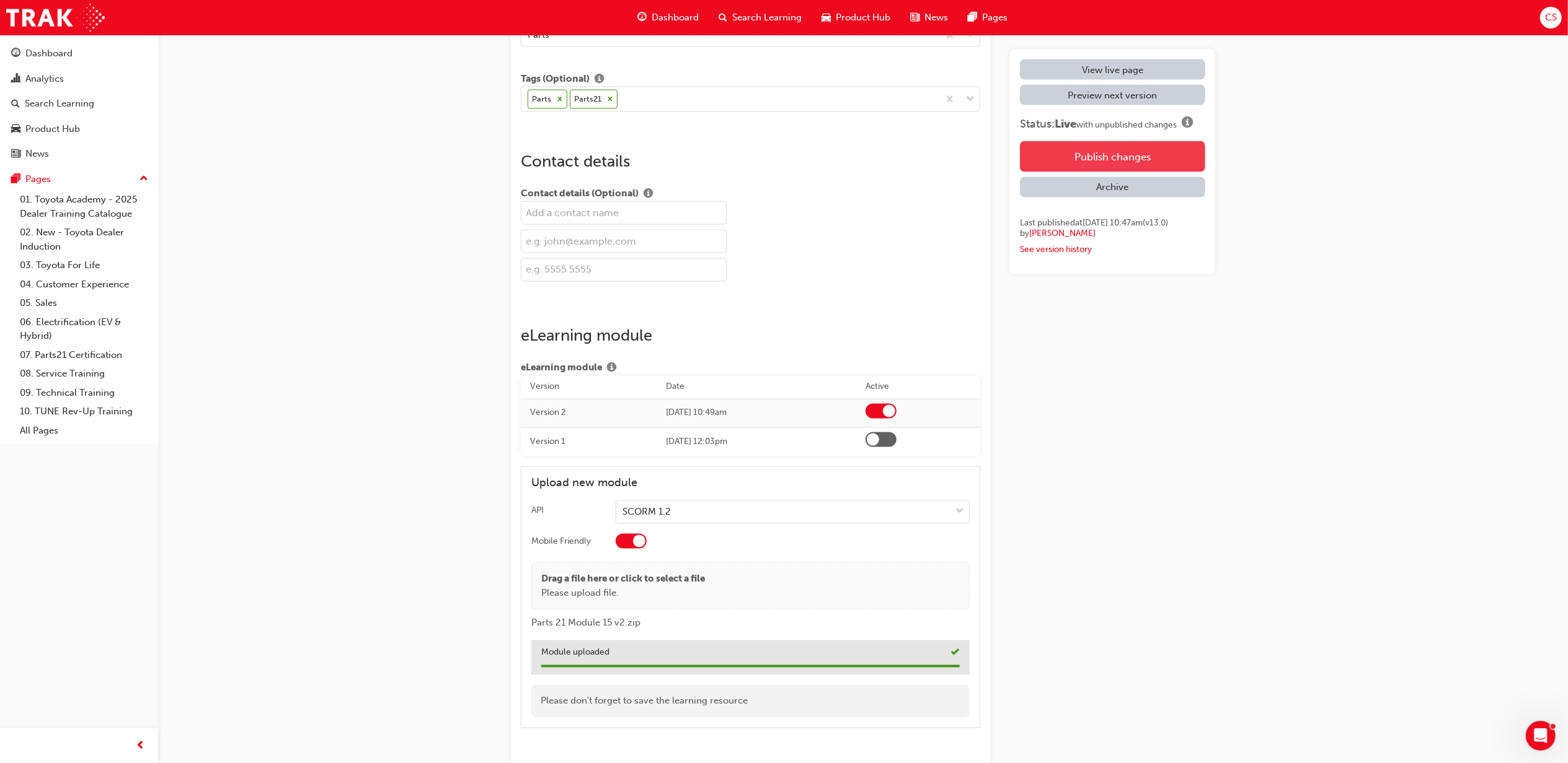
click at [1138, 150] on button "Publish changes" at bounding box center [1112, 156] width 185 height 31
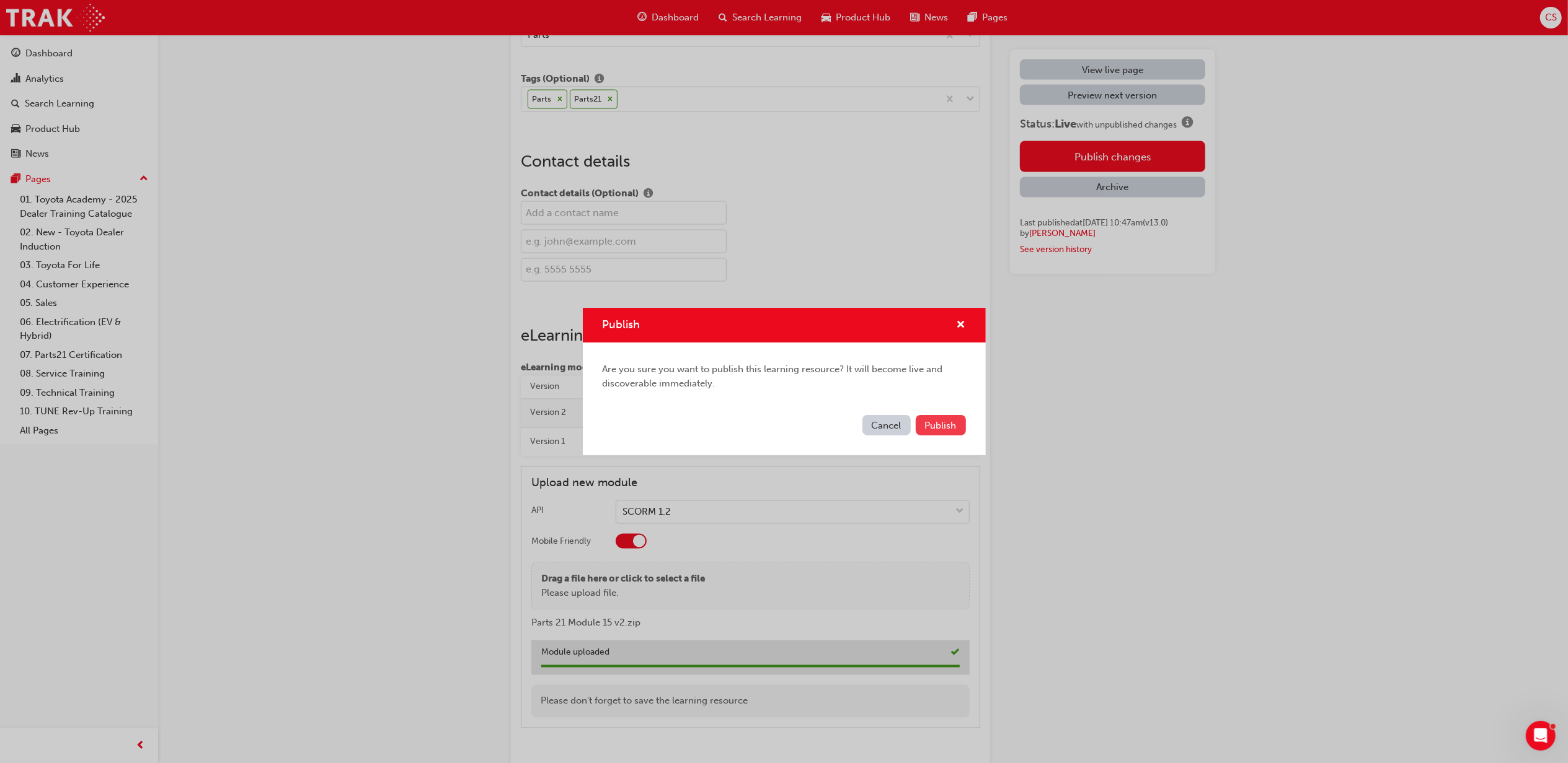
click at [944, 432] on button "Publish" at bounding box center [940, 426] width 50 height 21
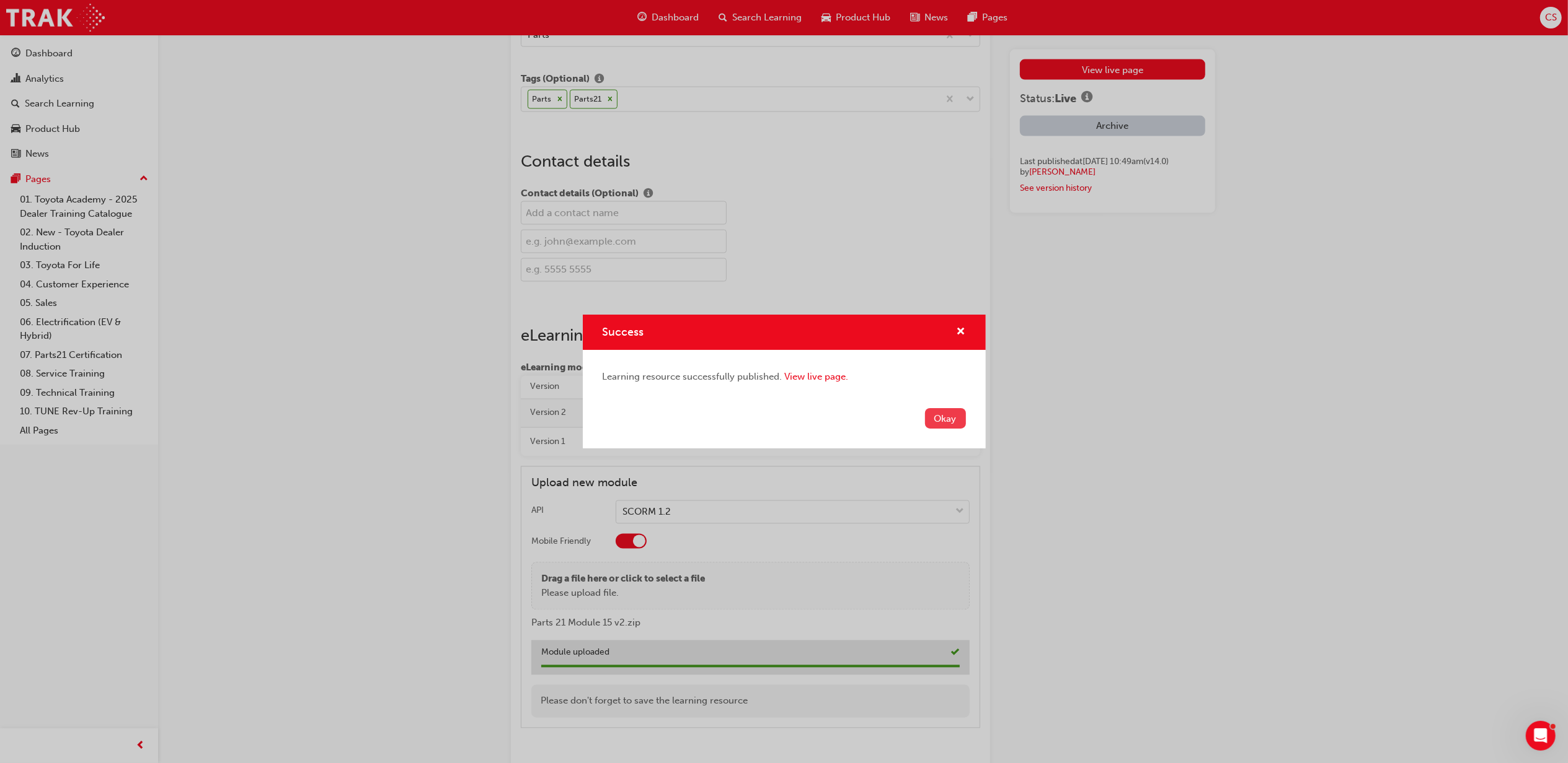
click at [948, 425] on button "Okay" at bounding box center [946, 419] width 41 height 21
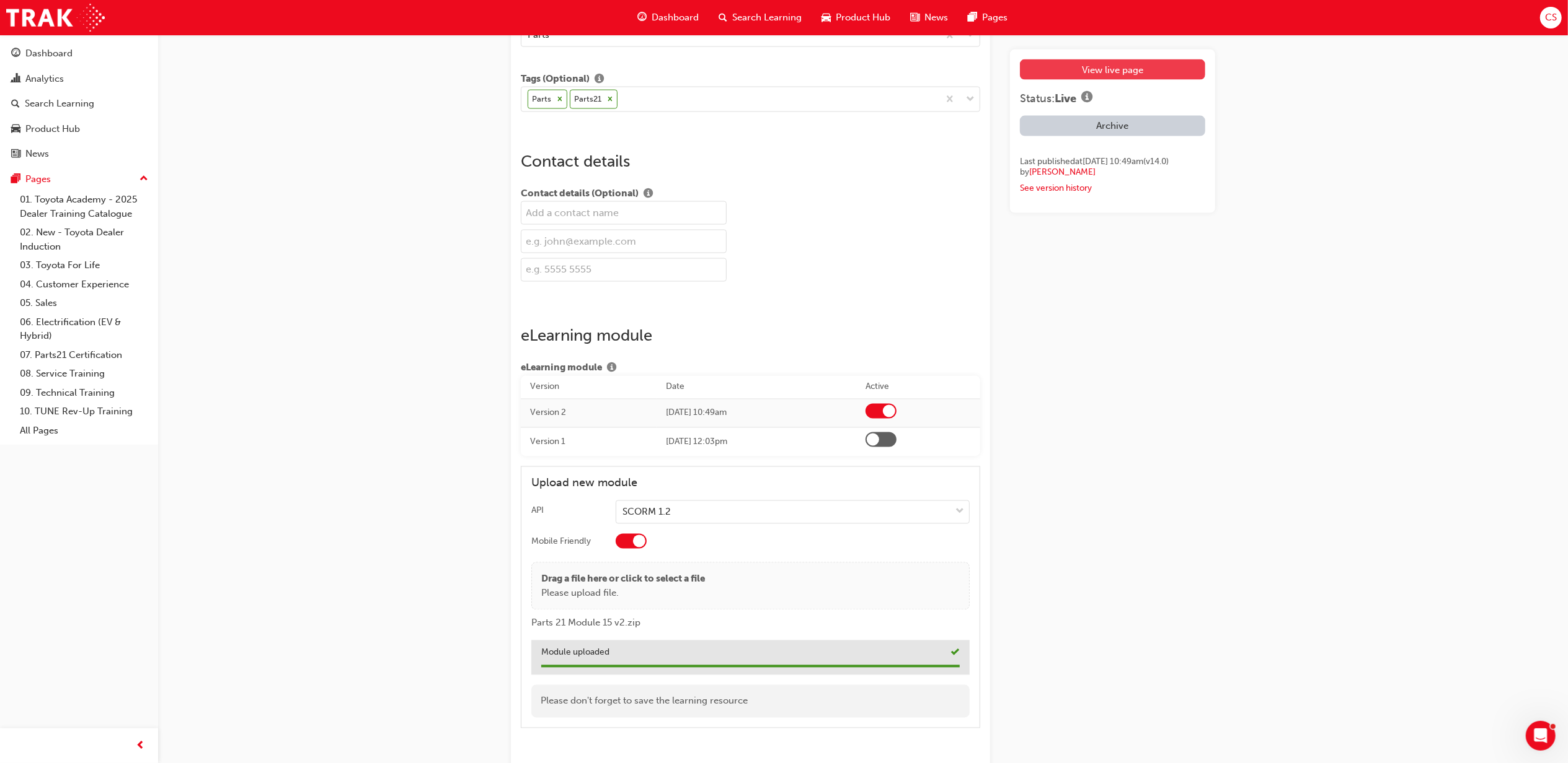
click at [1121, 63] on link "View live page" at bounding box center [1112, 70] width 185 height 21
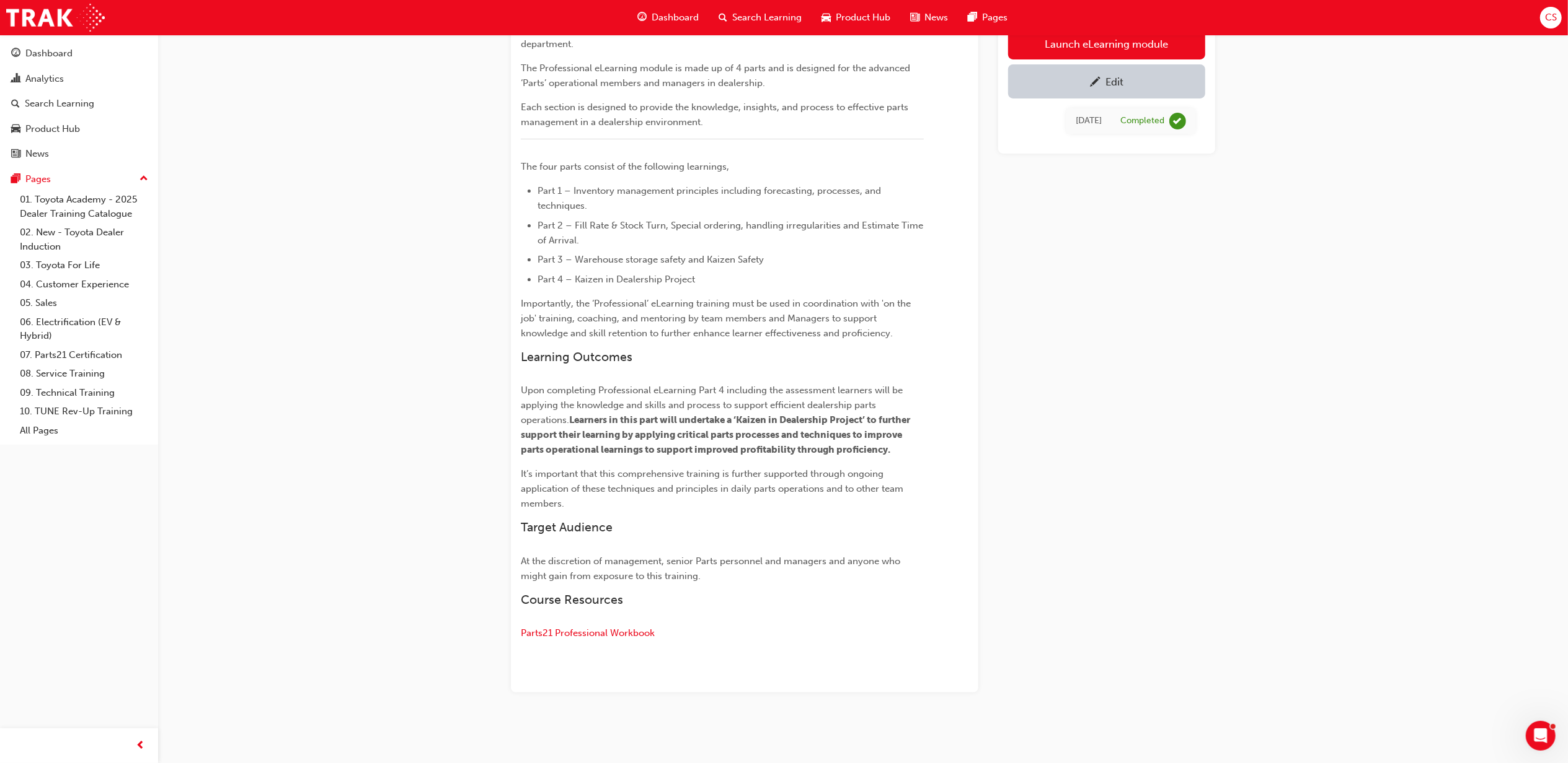
scroll to position [234, 0]
click at [617, 633] on span "Parts21 Professional Workbook" at bounding box center [588, 633] width 133 height 11
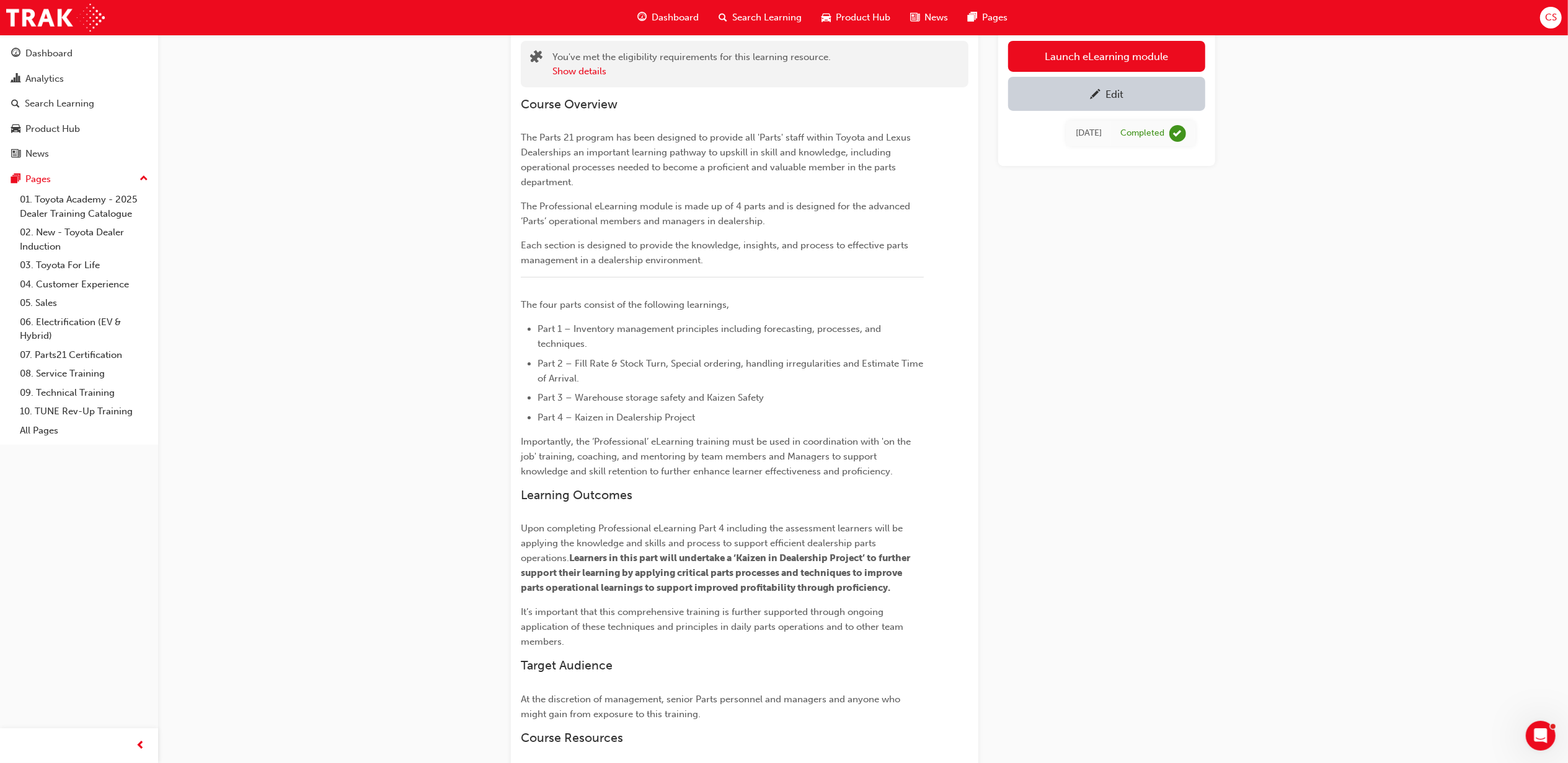
scroll to position [83, 0]
click at [1114, 86] on div "Edit" at bounding box center [1114, 92] width 18 height 12
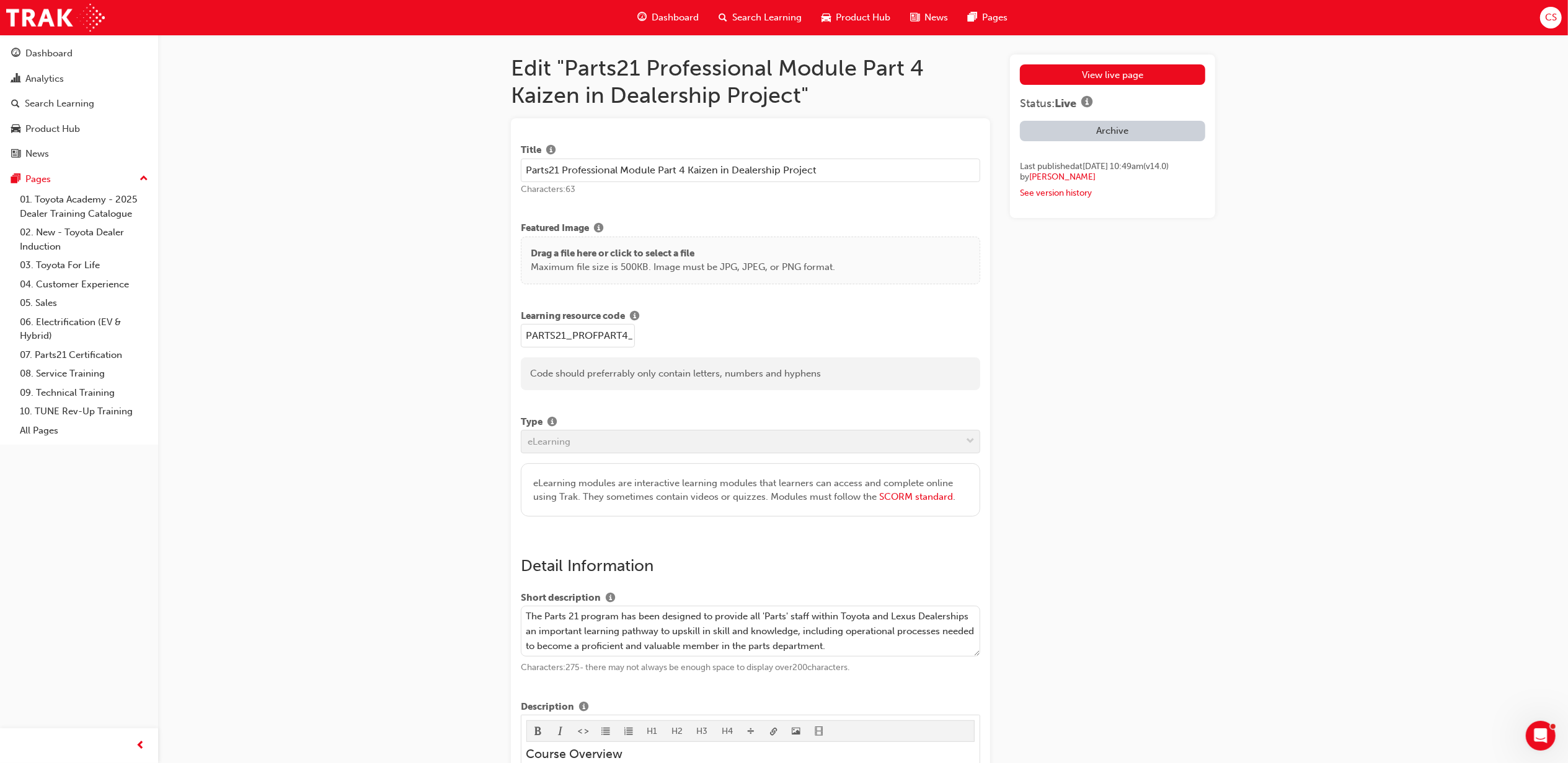
click at [569, 617] on textarea "The Parts 21 program has been designed to provide all 'Parts' staff within Toyo…" at bounding box center [750, 631] width 460 height 51
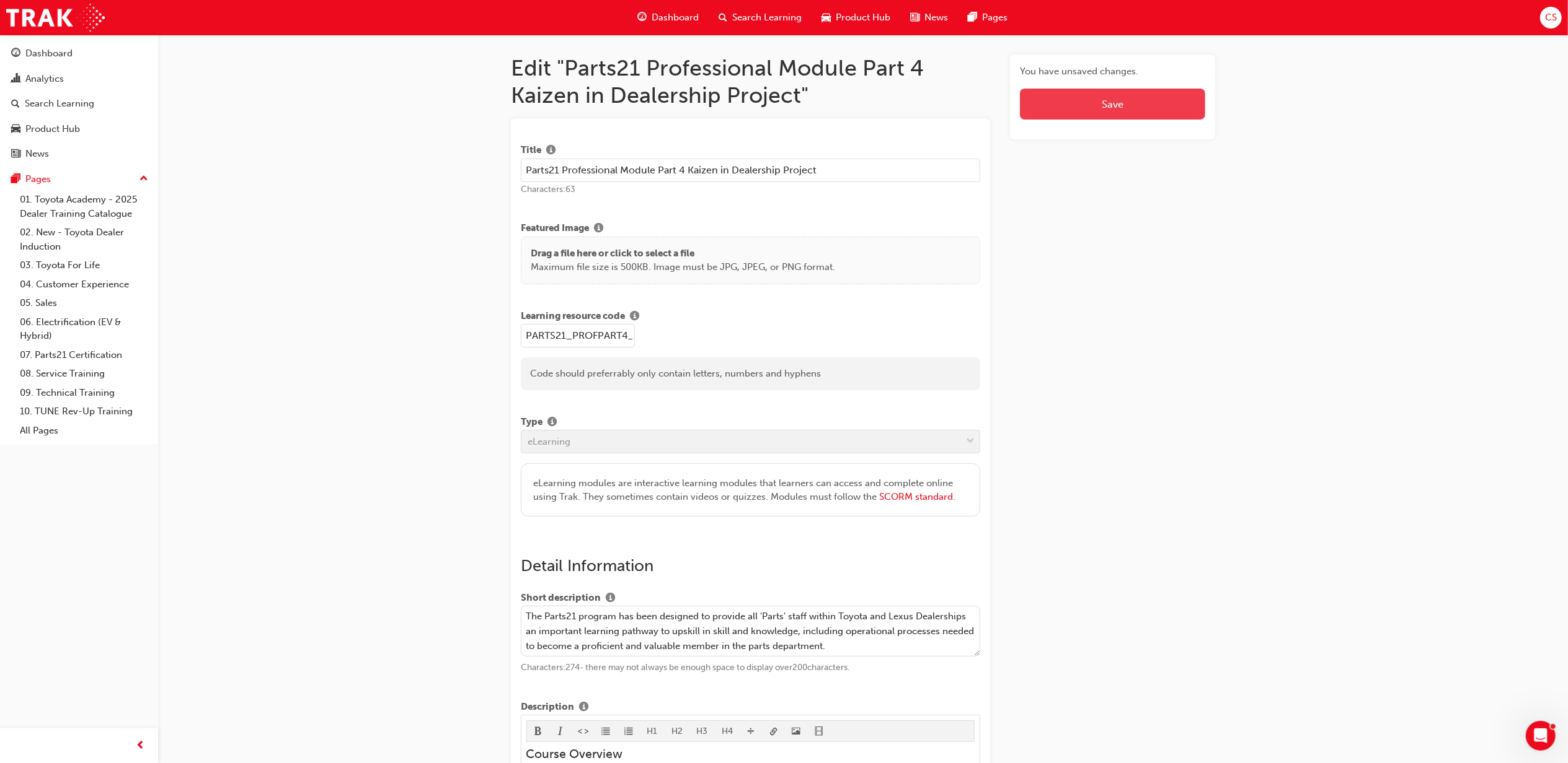
type textarea "The Parts21 program has been designed to provide all 'Parts' staff within Toyot…"
click at [1116, 100] on span "Save" at bounding box center [1112, 103] width 22 height 12
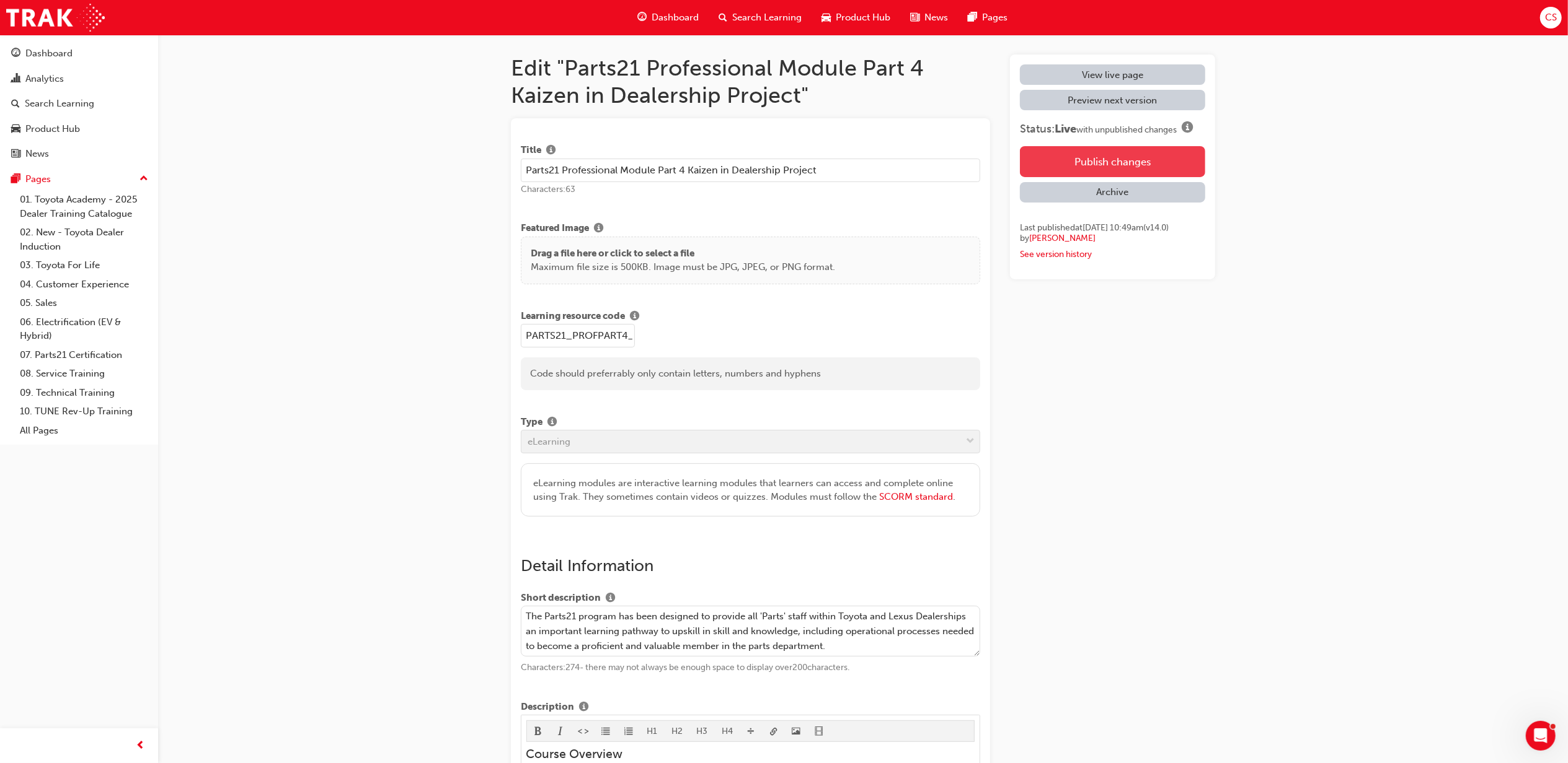
click at [1126, 166] on button "Publish changes" at bounding box center [1112, 162] width 185 height 31
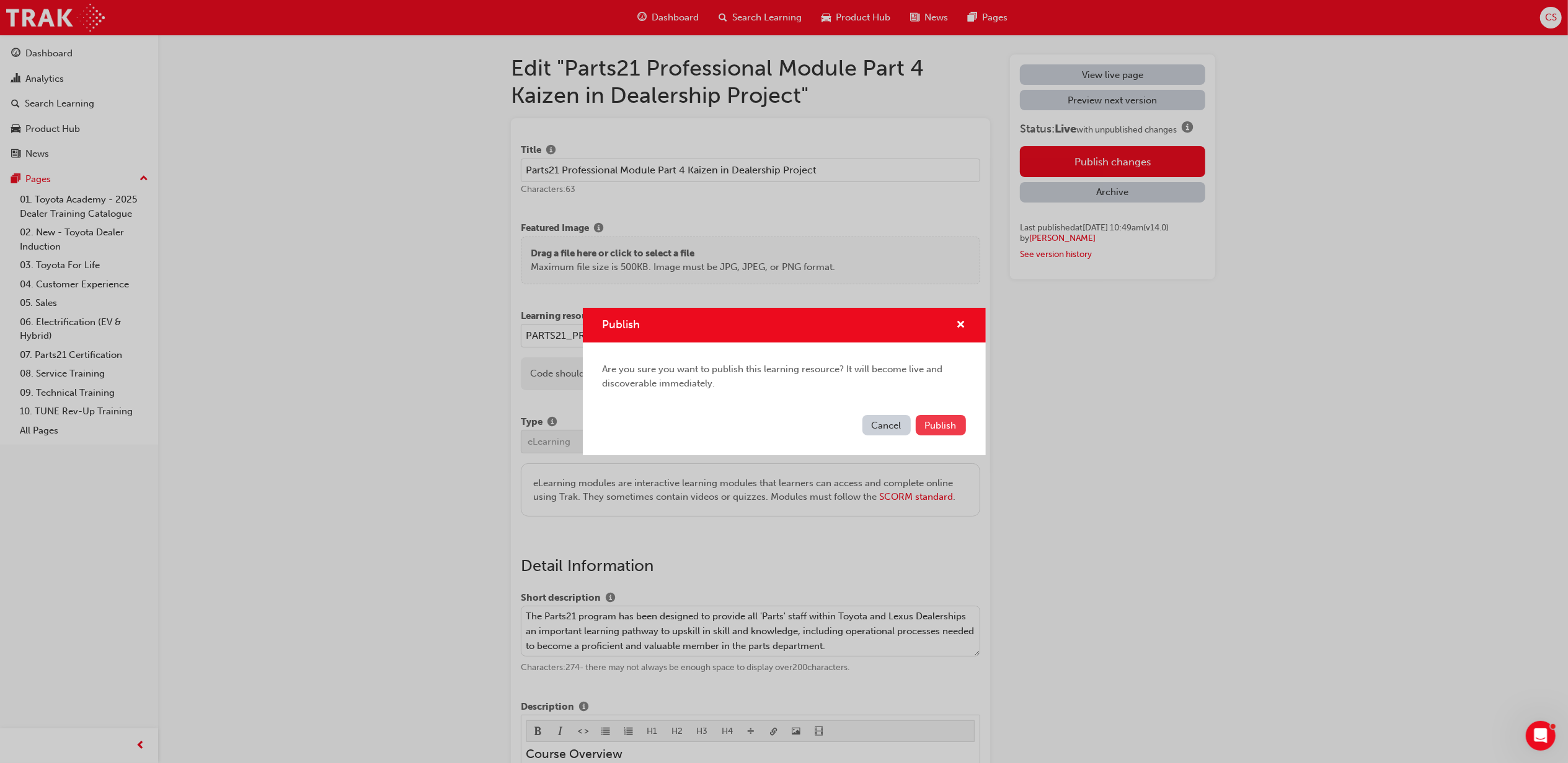
click at [950, 429] on span "Publish" at bounding box center [941, 426] width 32 height 11
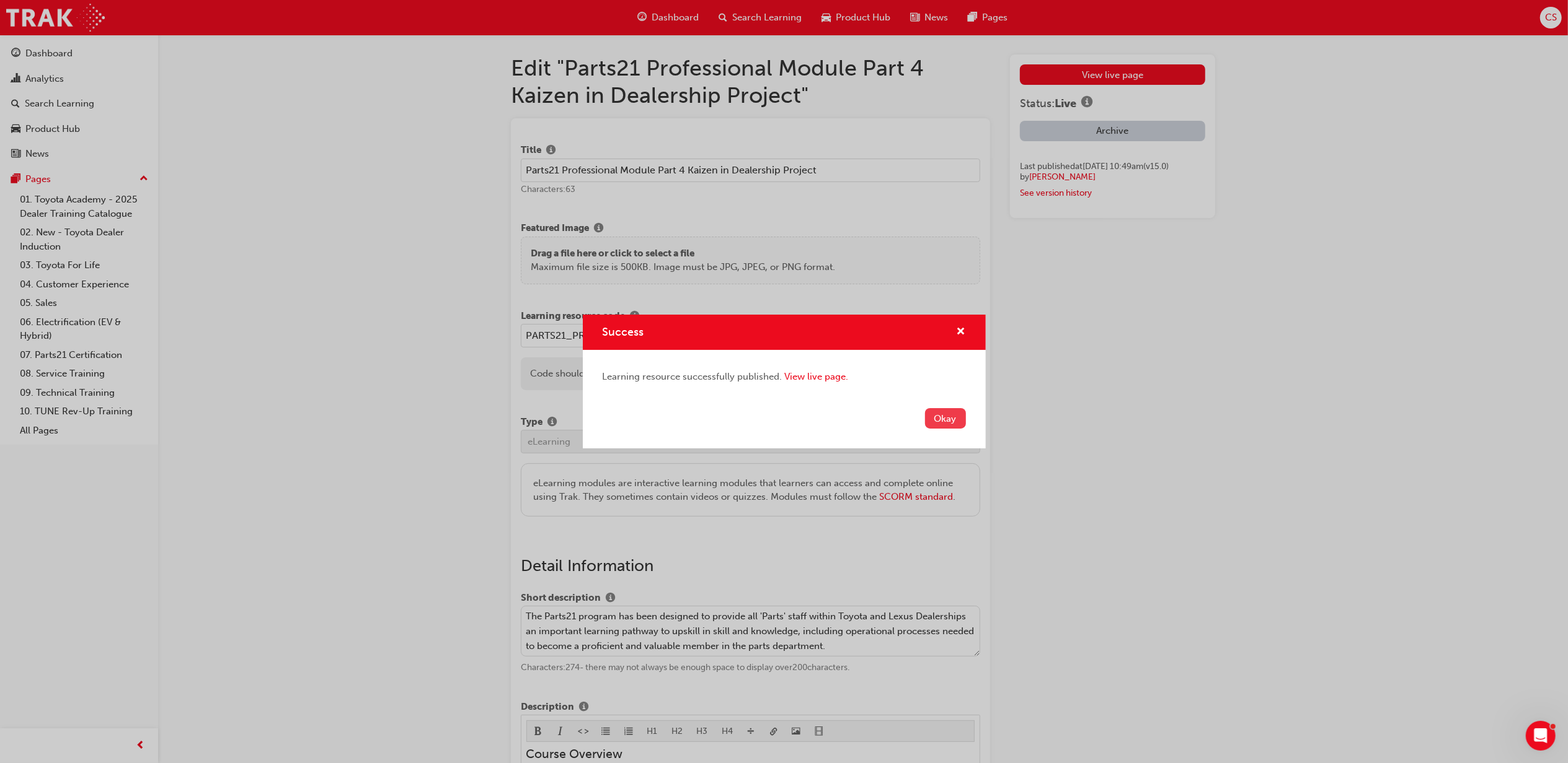
click at [950, 420] on button "Okay" at bounding box center [946, 419] width 41 height 21
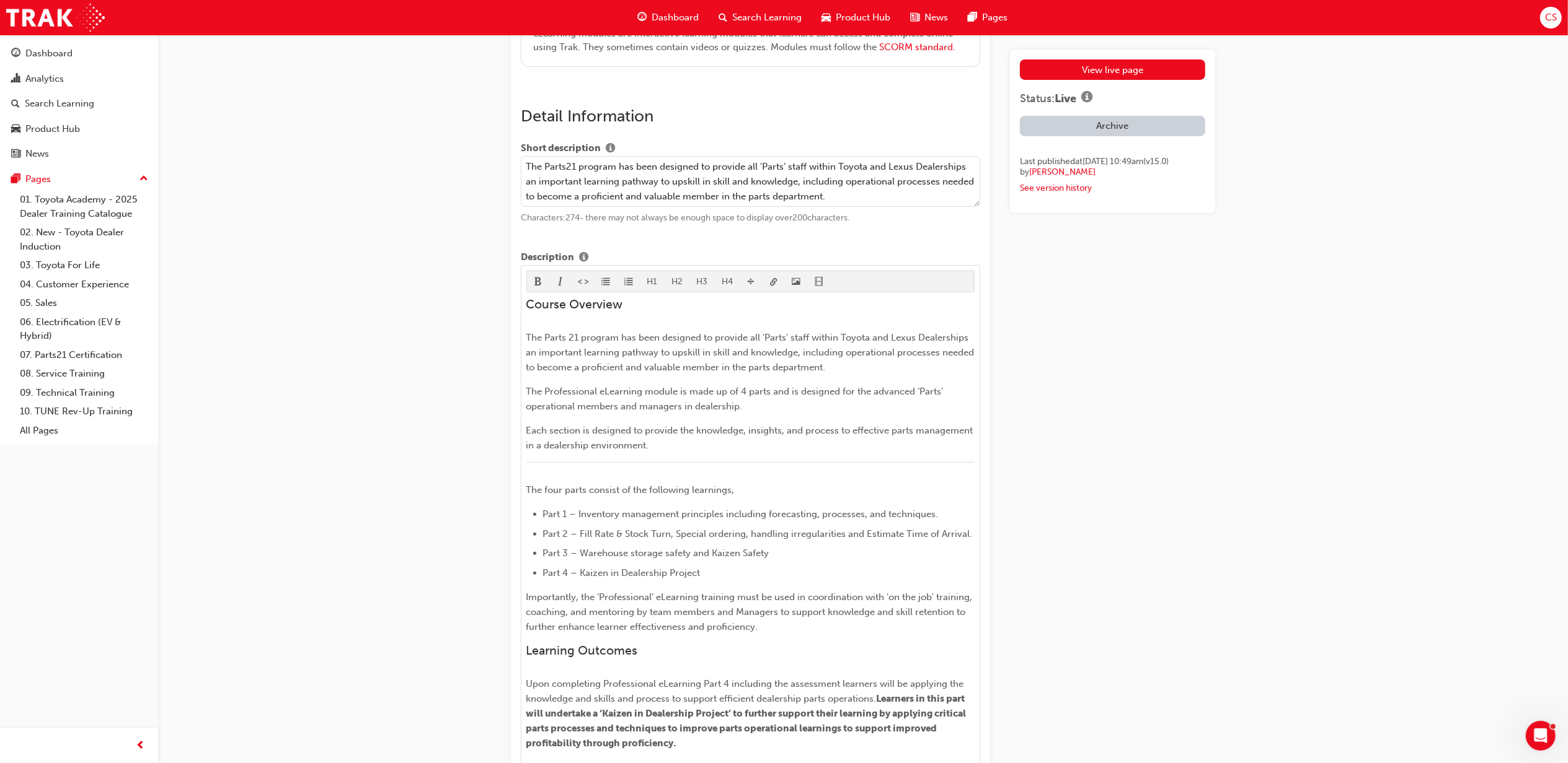
scroll to position [496, 0]
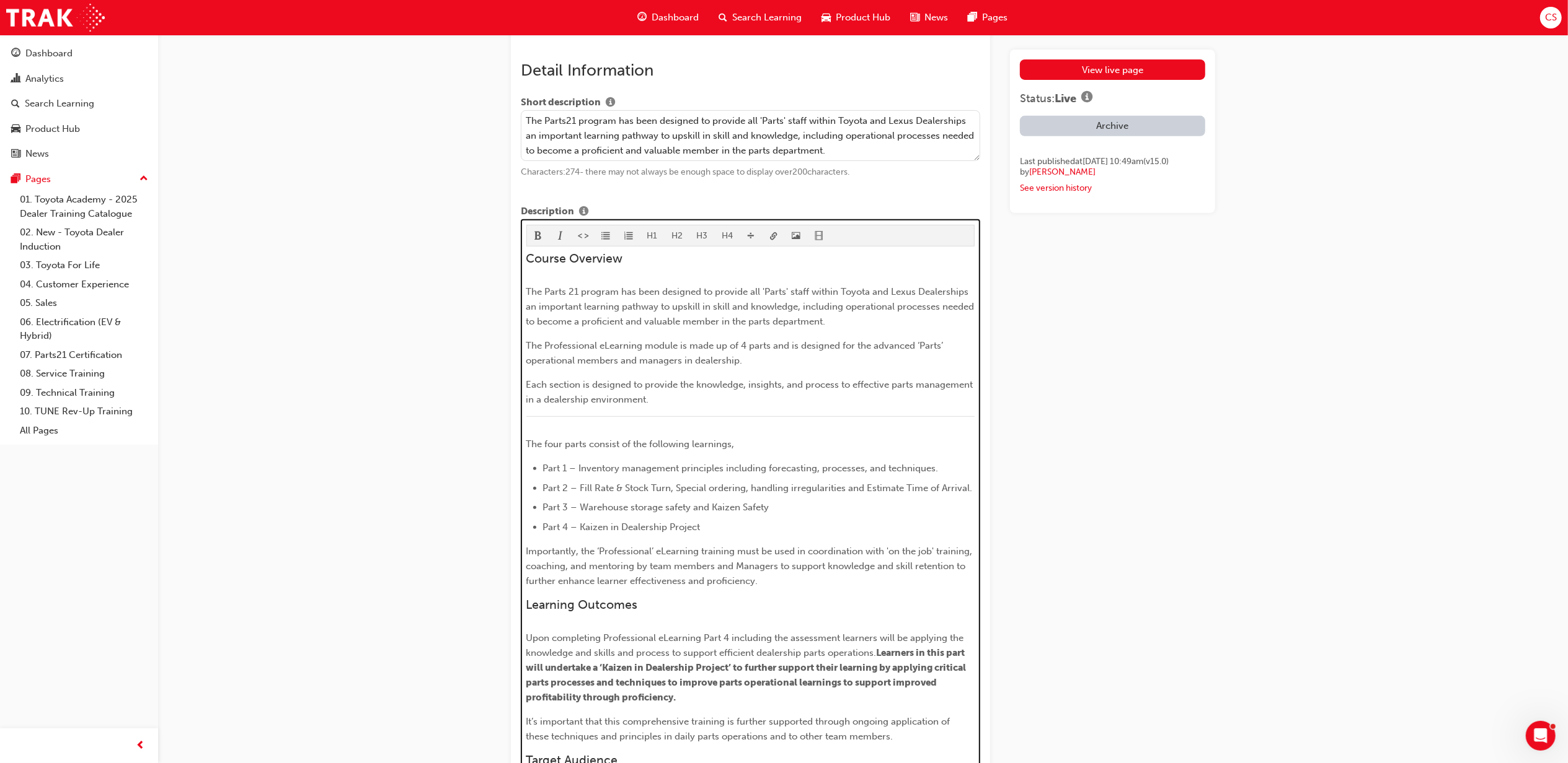
click at [571, 288] on span "The Parts 21 program has been designed to provide all 'Parts' staff within Toyo…" at bounding box center [751, 307] width 450 height 41
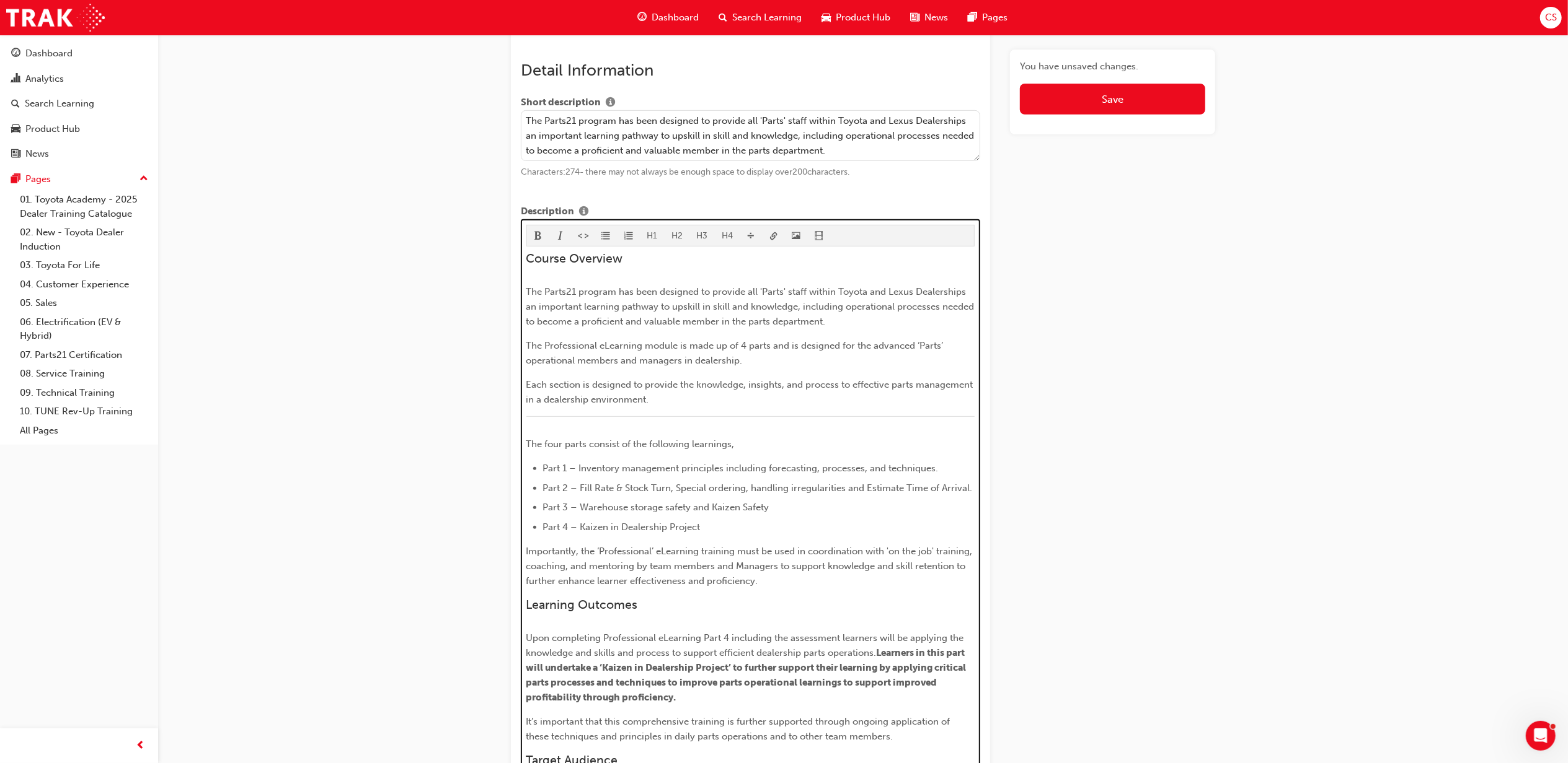
scroll to position [405, 0]
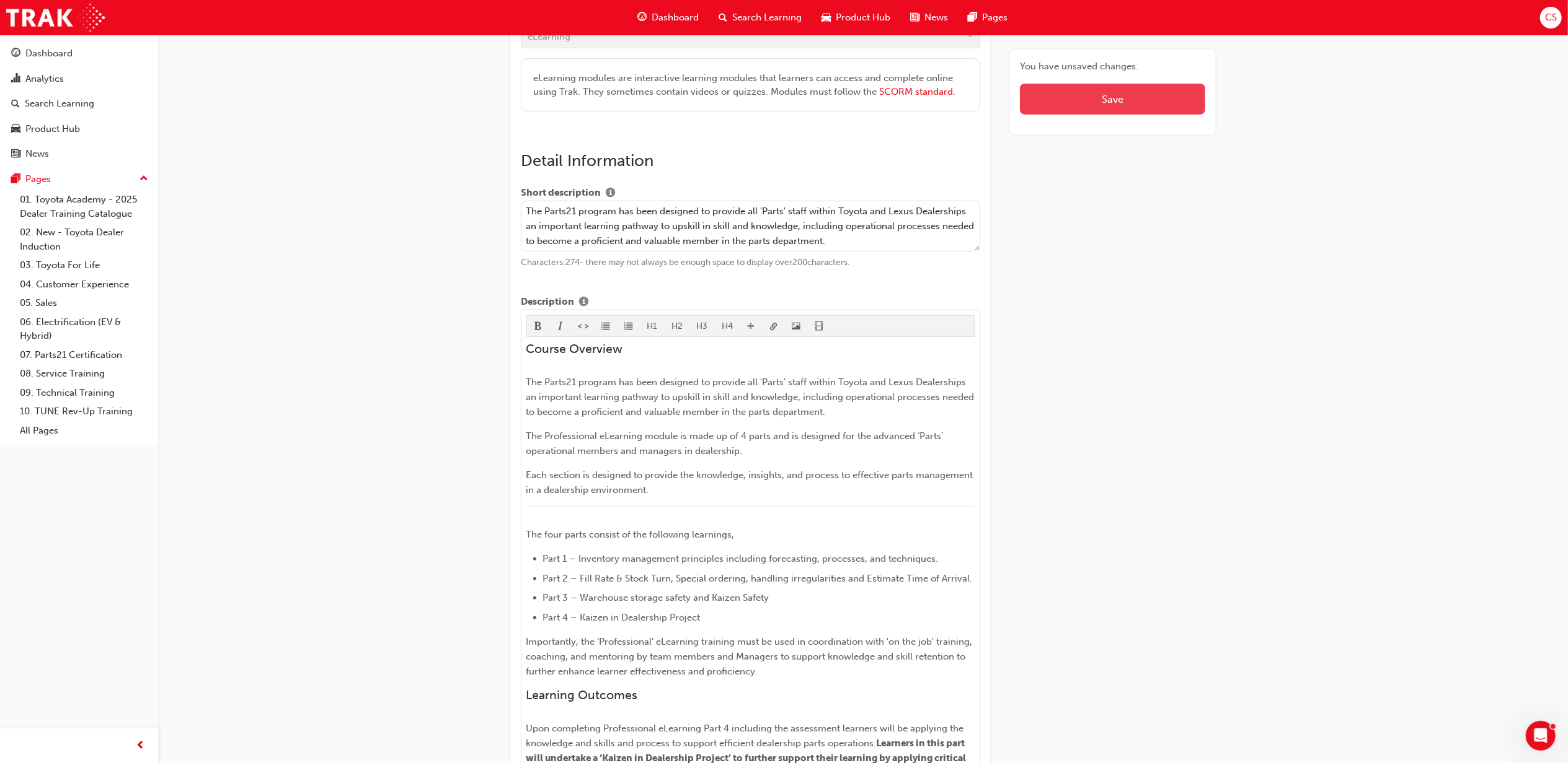
click at [1082, 104] on button "Save" at bounding box center [1112, 99] width 185 height 31
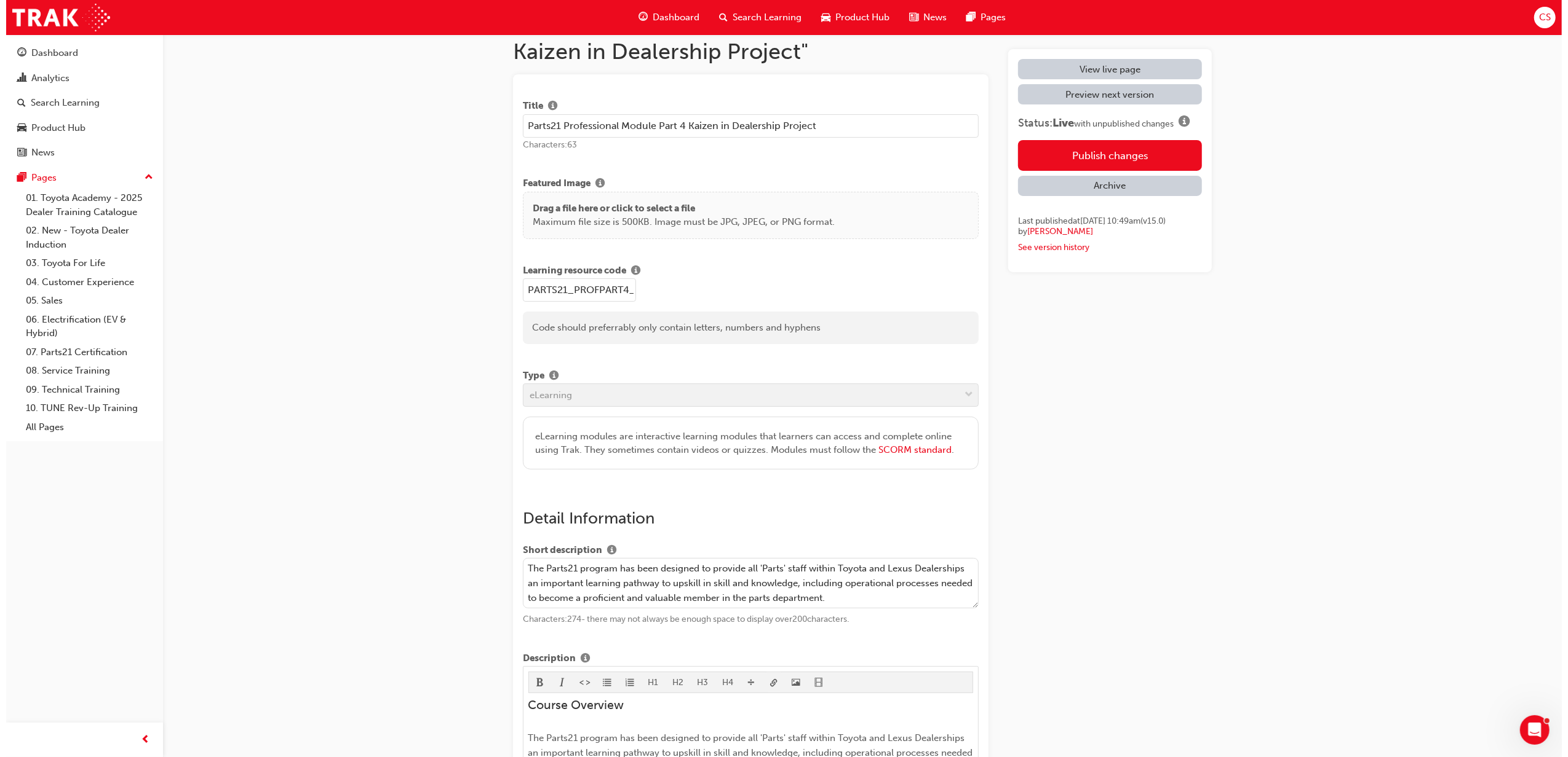
scroll to position [0, 0]
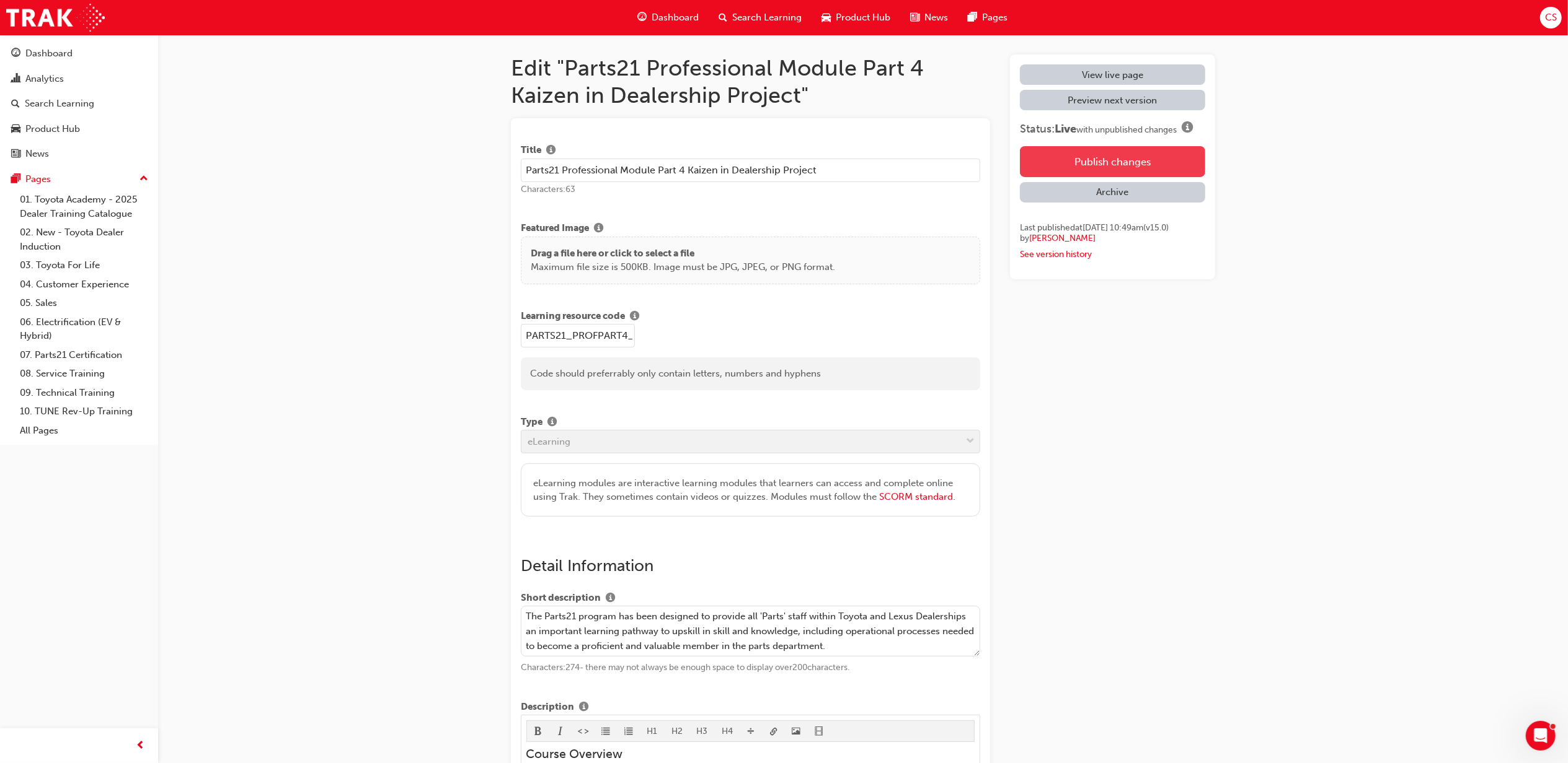
click at [1136, 147] on button "Publish changes" at bounding box center [1112, 162] width 185 height 31
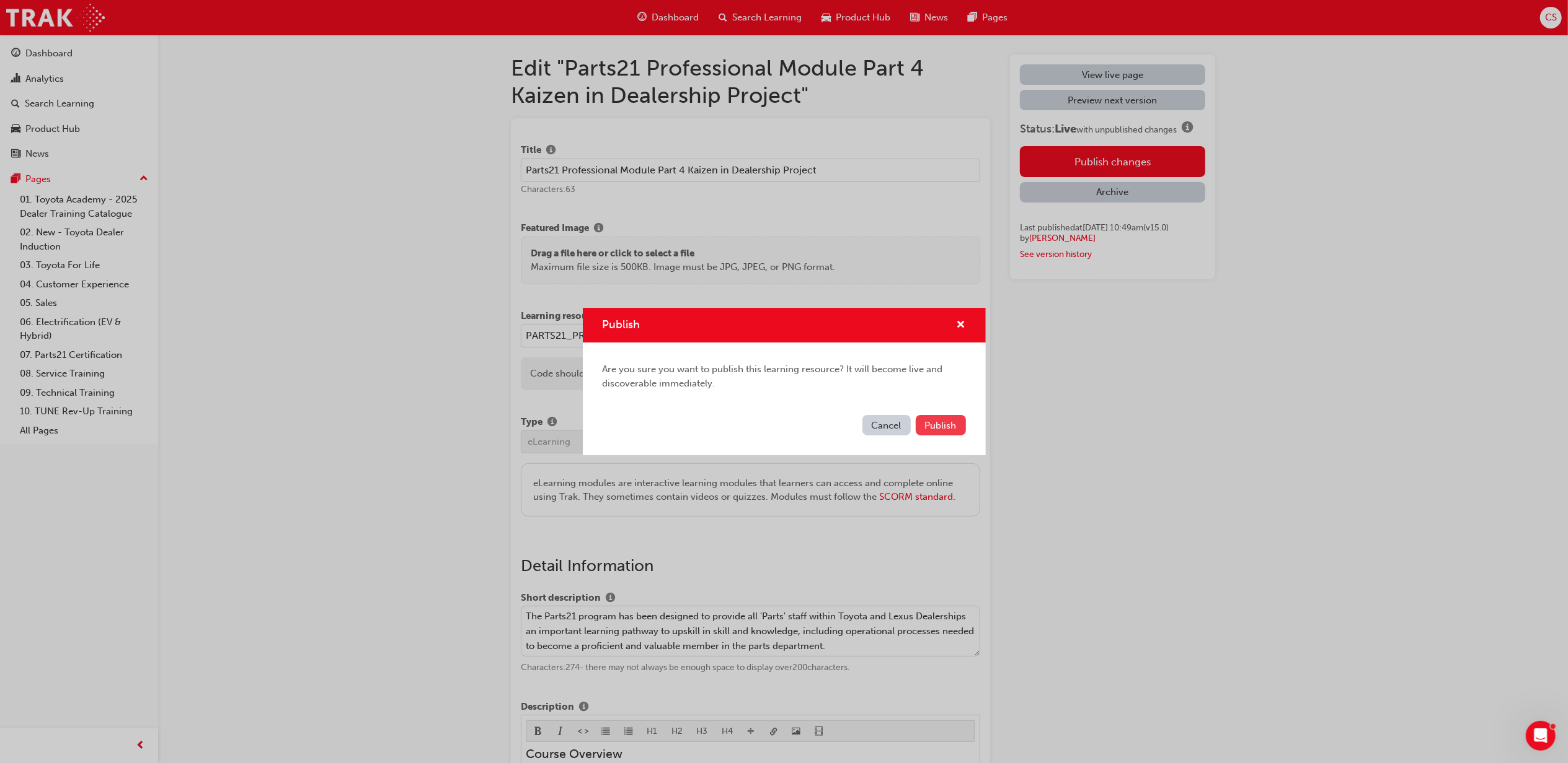
click at [949, 428] on span "Publish" at bounding box center [941, 426] width 32 height 11
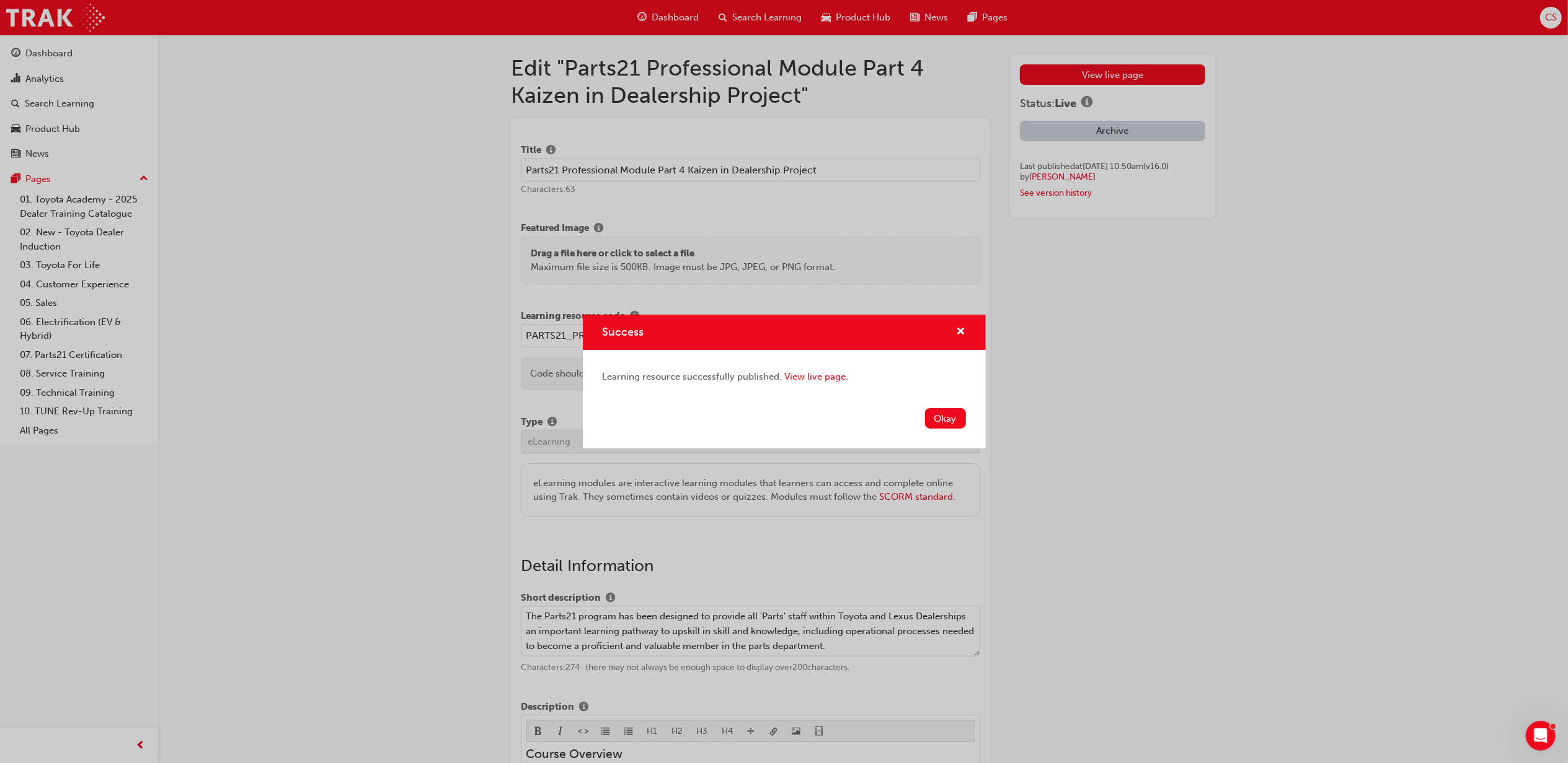
click at [949, 427] on button "Okay" at bounding box center [946, 419] width 41 height 21
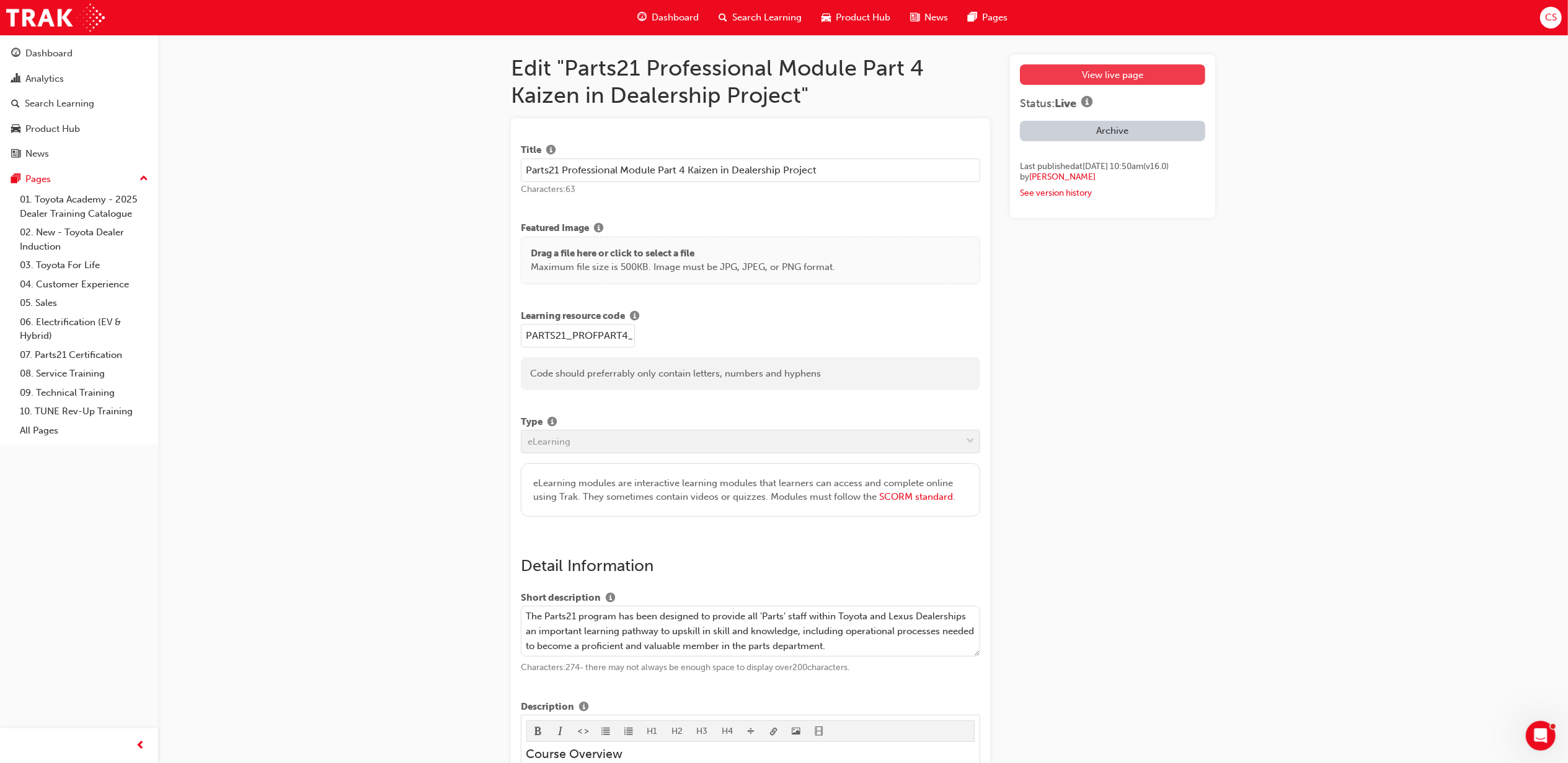
click at [1099, 71] on link "View live page" at bounding box center [1112, 75] width 185 height 21
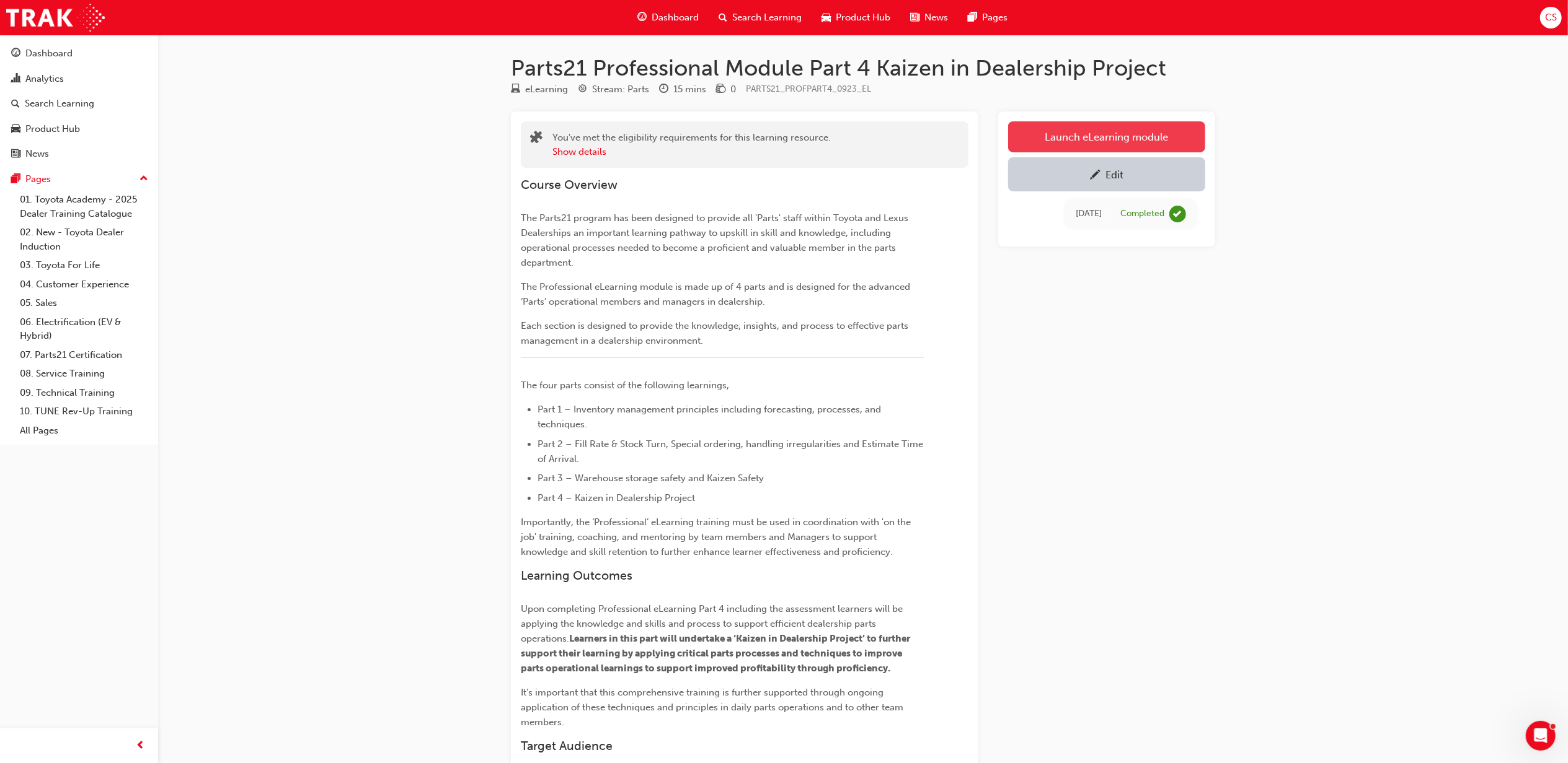
click at [1064, 142] on link "Launch eLearning module" at bounding box center [1106, 136] width 197 height 31
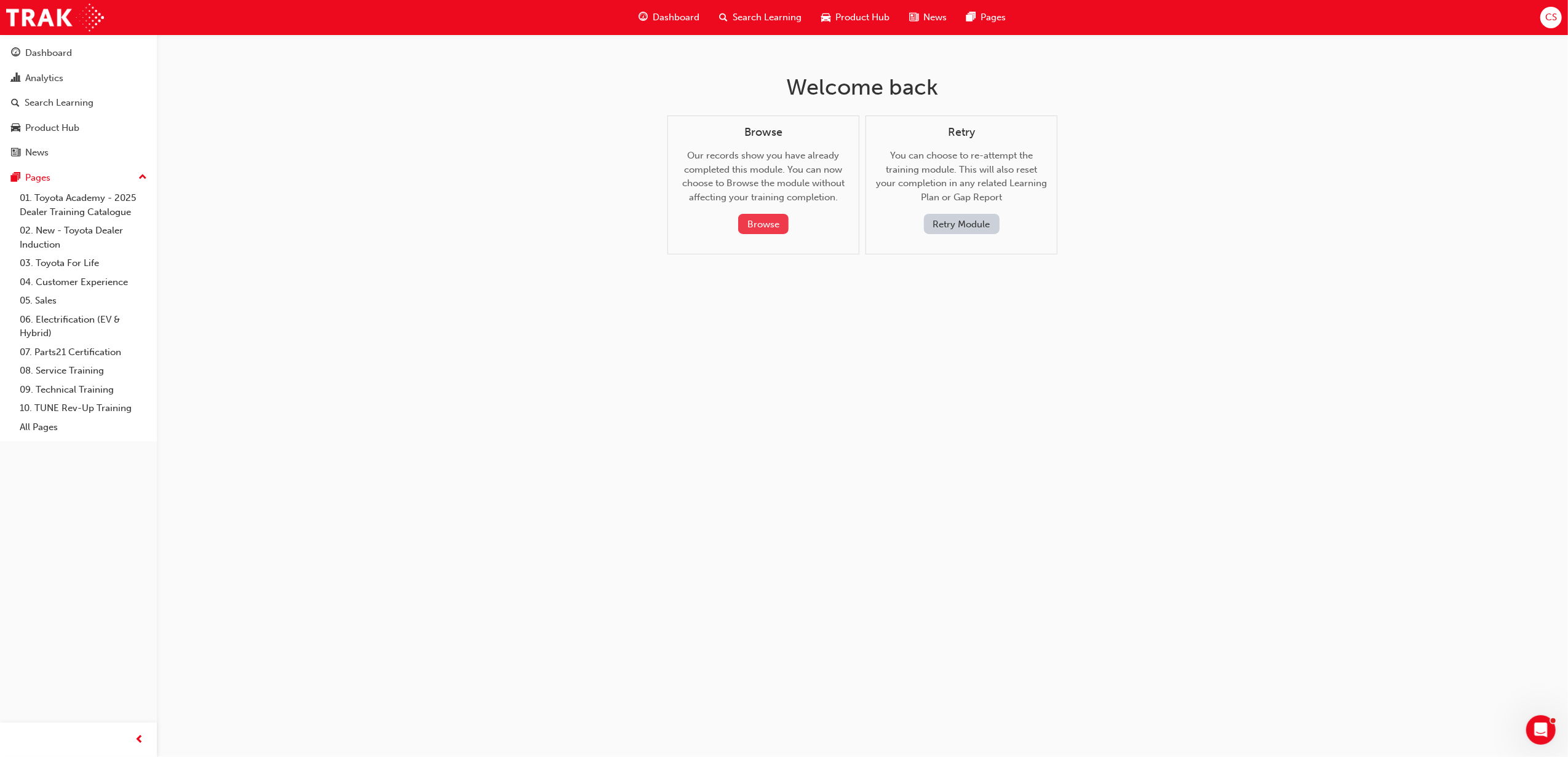
click at [770, 227] on button "Browse" at bounding box center [763, 224] width 50 height 21
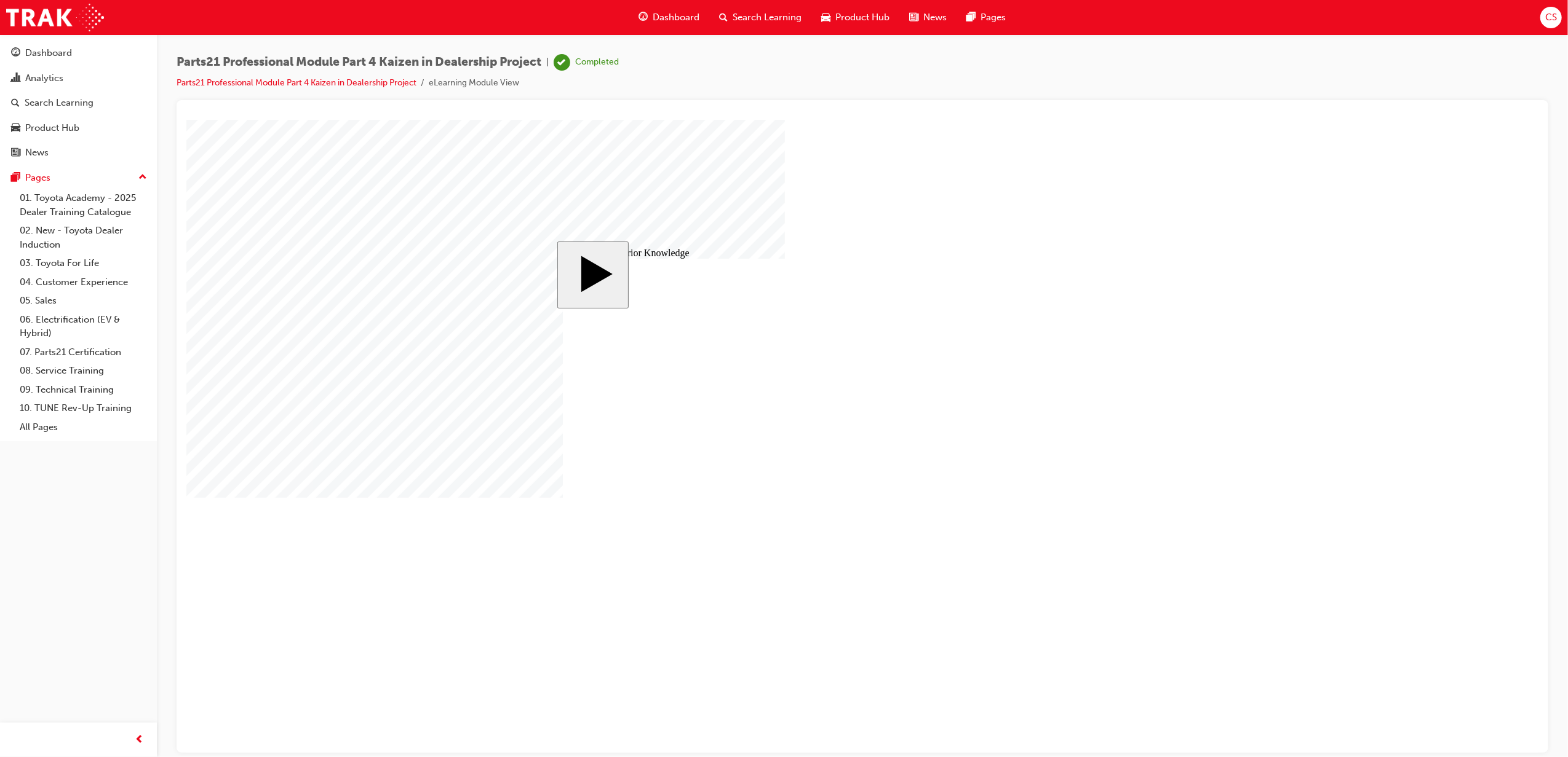
drag, startPoint x: 687, startPoint y: 531, endPoint x: 786, endPoint y: 538, distance: 99.2
